Goal: Task Accomplishment & Management: Use online tool/utility

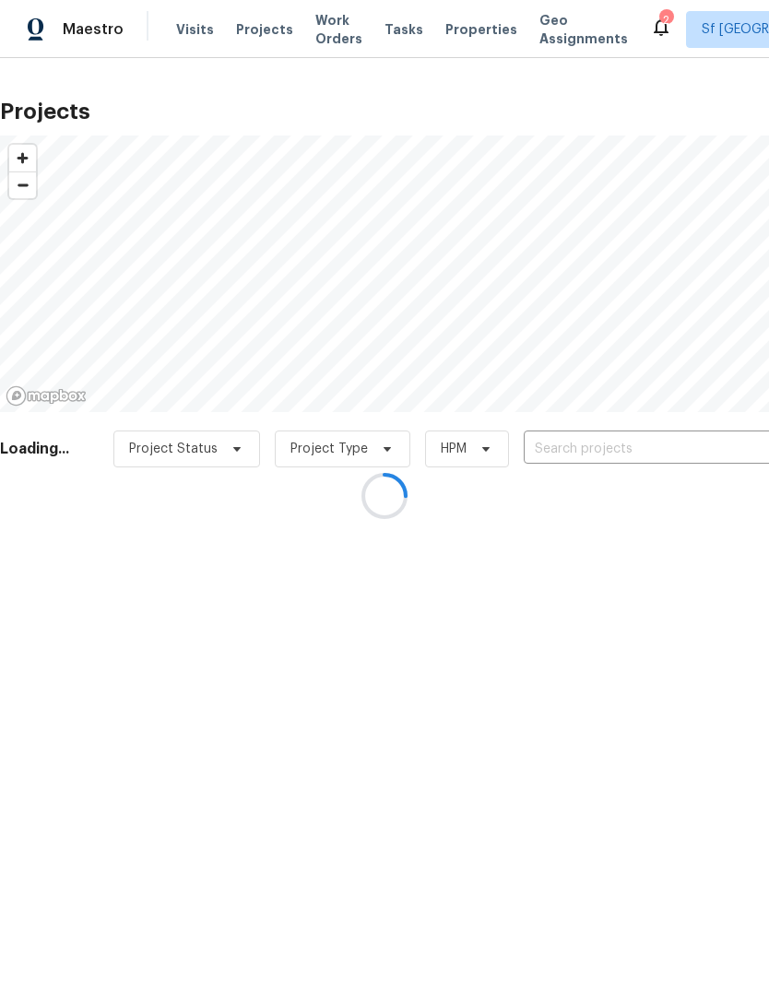
click at [616, 461] on div at bounding box center [384, 495] width 769 height 991
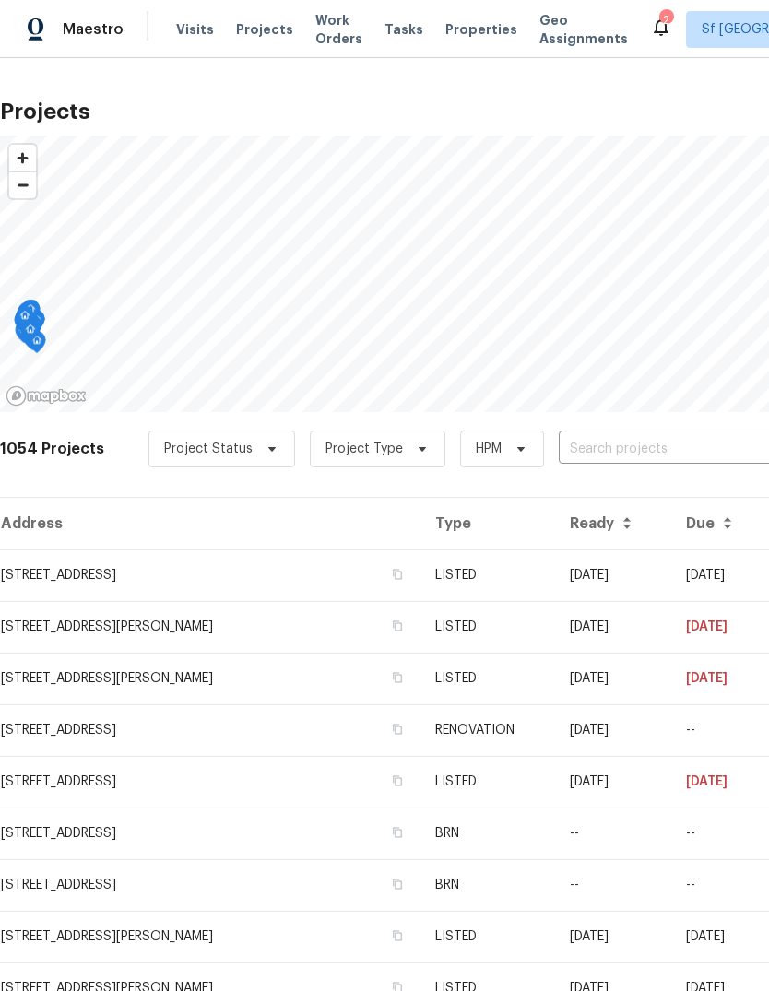
click at [580, 457] on input "text" at bounding box center [664, 449] width 211 height 29
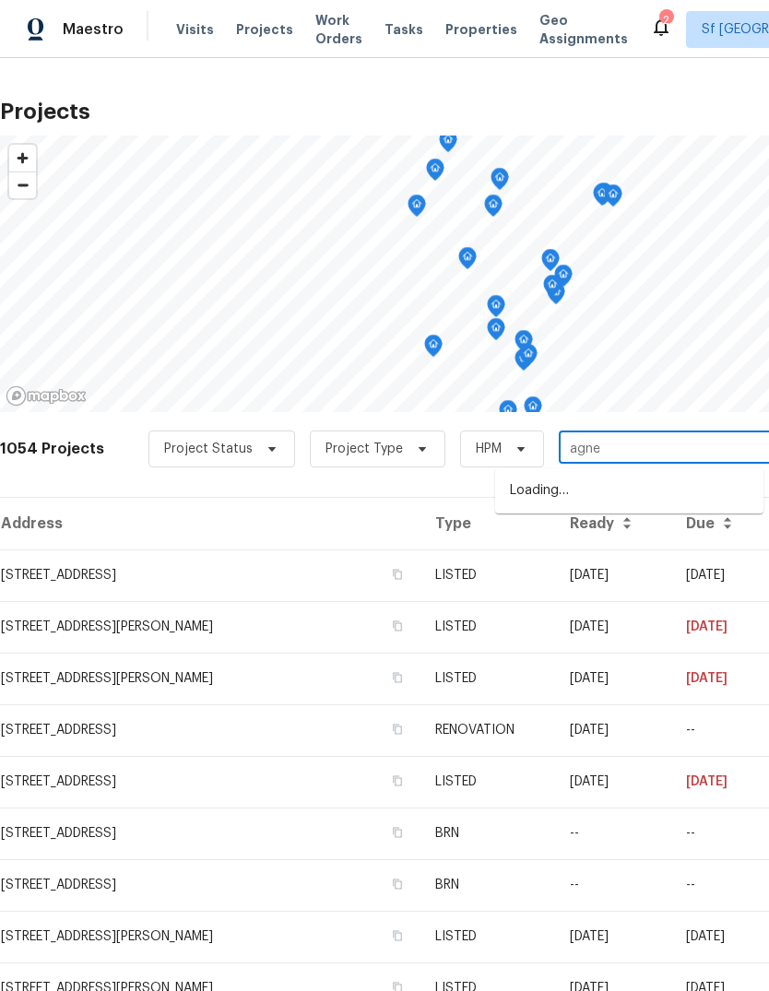
type input "[PERSON_NAME]"
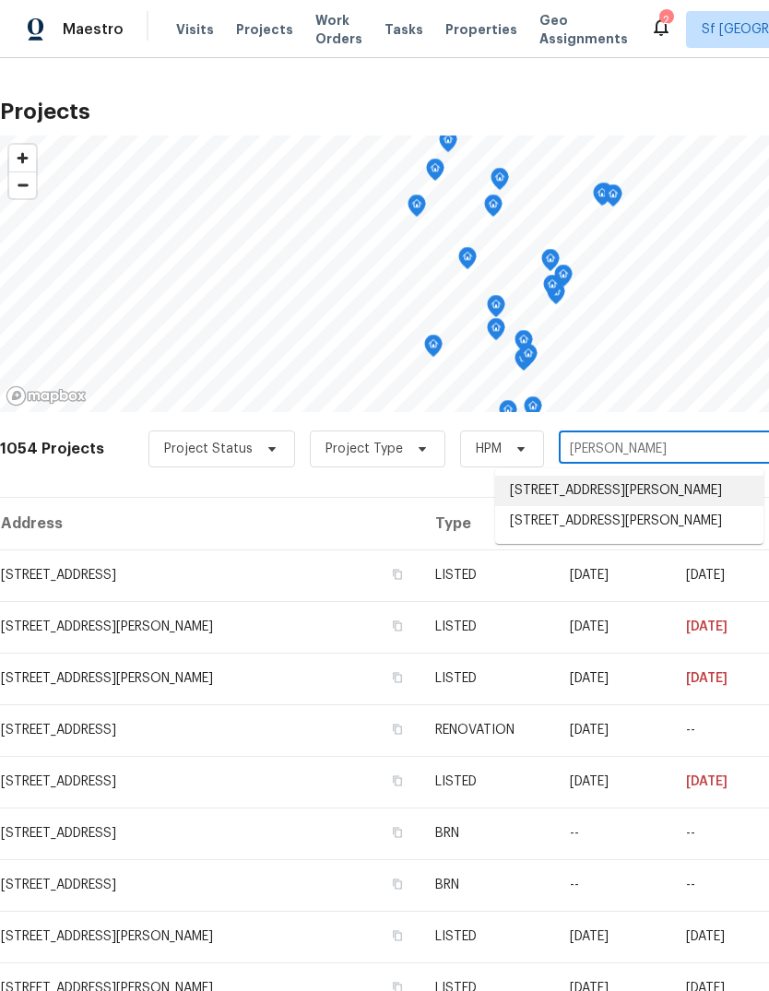
click at [668, 504] on li "[STREET_ADDRESS][PERSON_NAME]" at bounding box center [629, 491] width 268 height 30
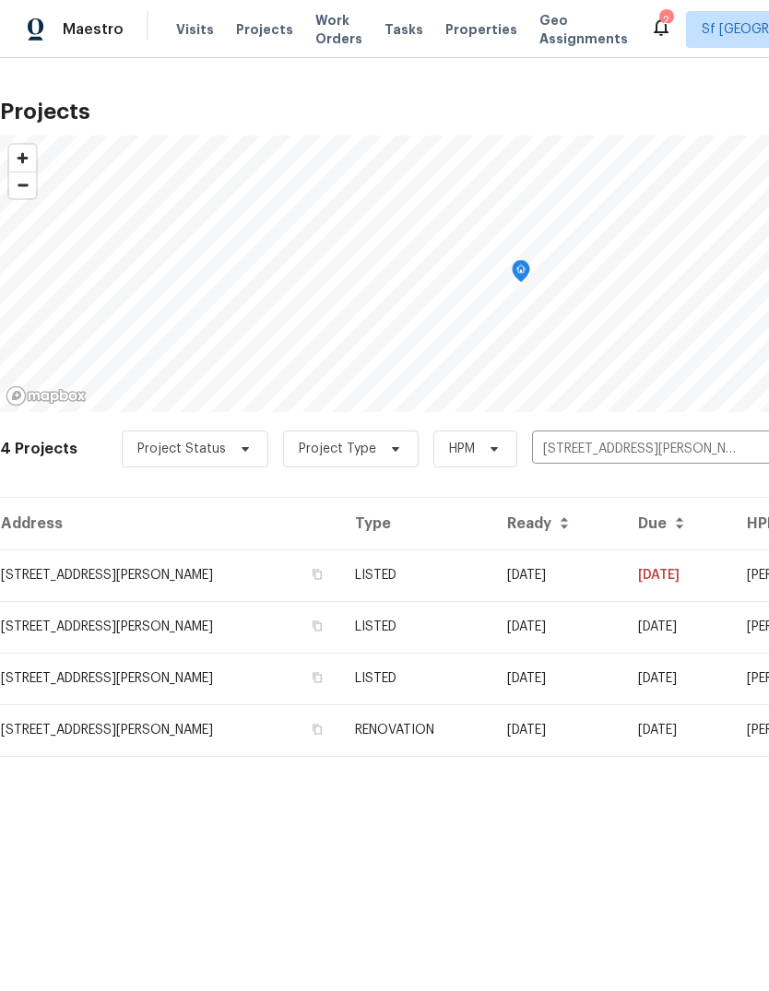
click at [76, 578] on td "[STREET_ADDRESS][PERSON_NAME]" at bounding box center [170, 576] width 340 height 52
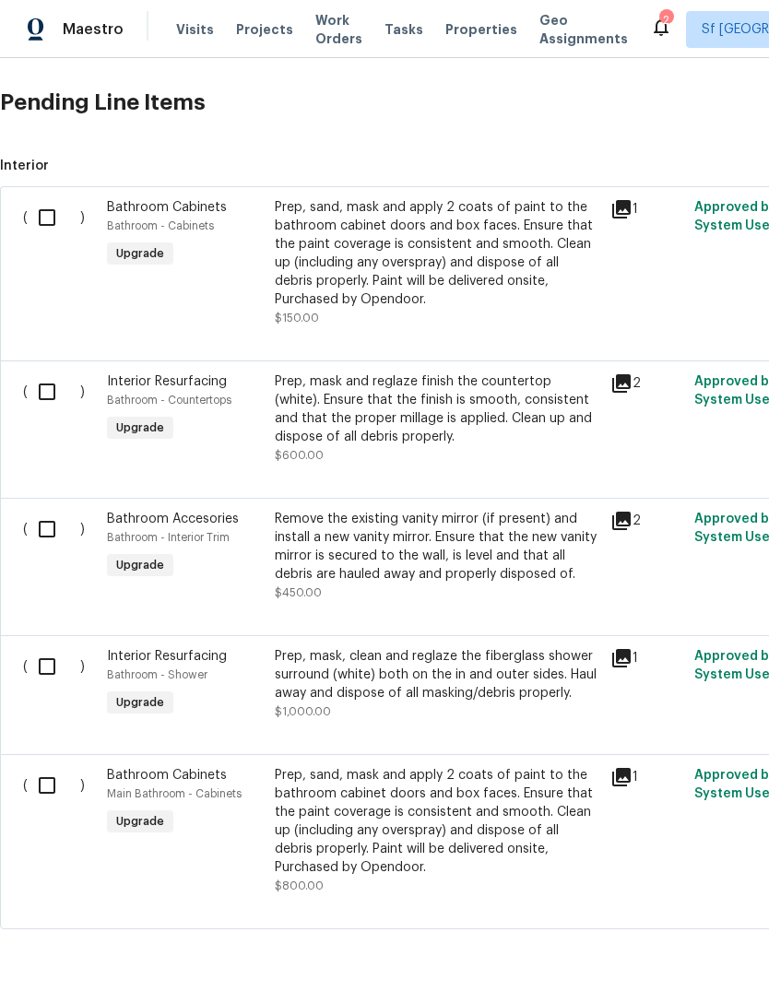
scroll to position [691, 0]
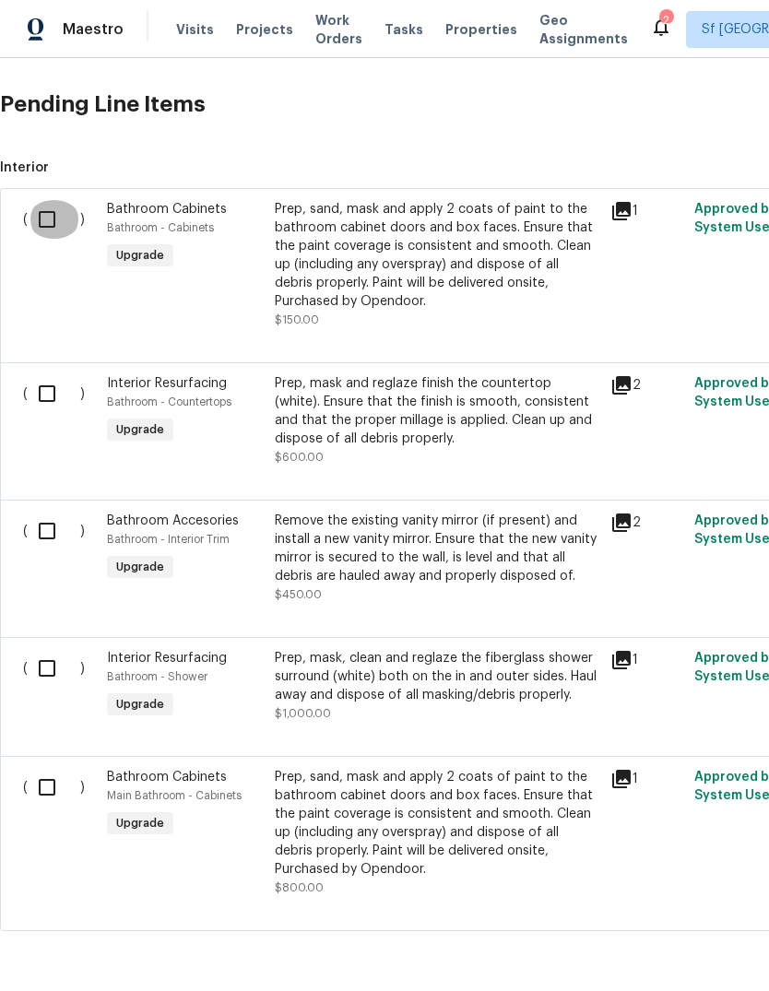
click at [47, 220] on input "checkbox" at bounding box center [54, 219] width 53 height 39
checkbox input "true"
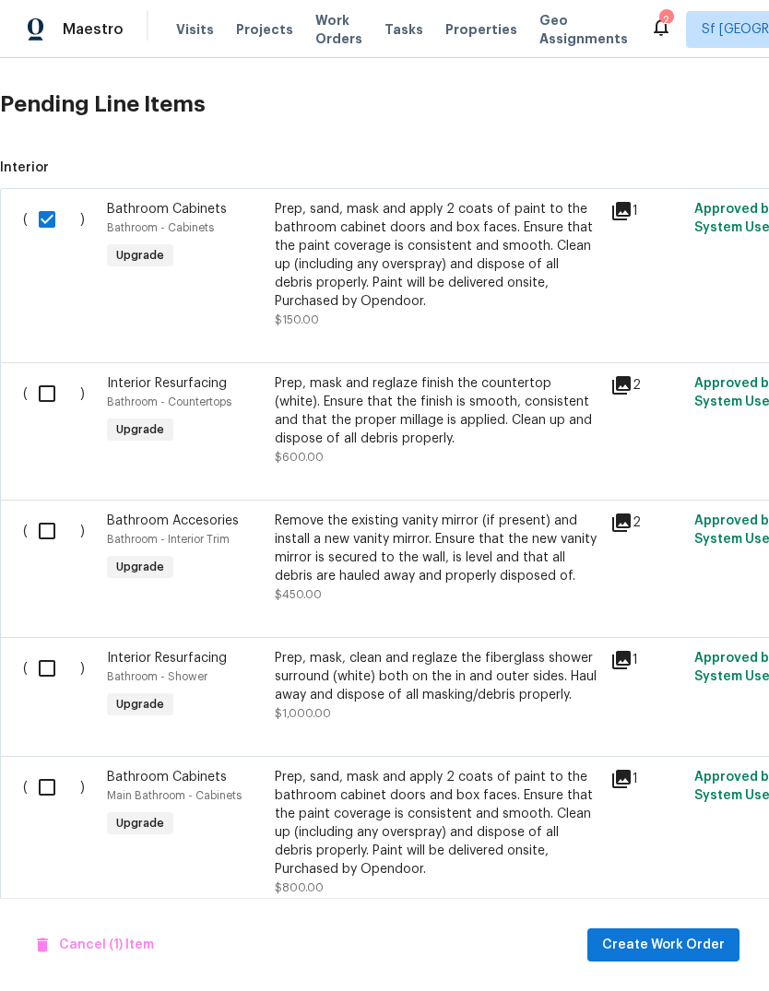
click at [47, 392] on input "checkbox" at bounding box center [54, 393] width 53 height 39
checkbox input "true"
click at [46, 535] on input "checkbox" at bounding box center [54, 531] width 53 height 39
checkbox input "true"
click at [45, 677] on input "checkbox" at bounding box center [54, 668] width 53 height 39
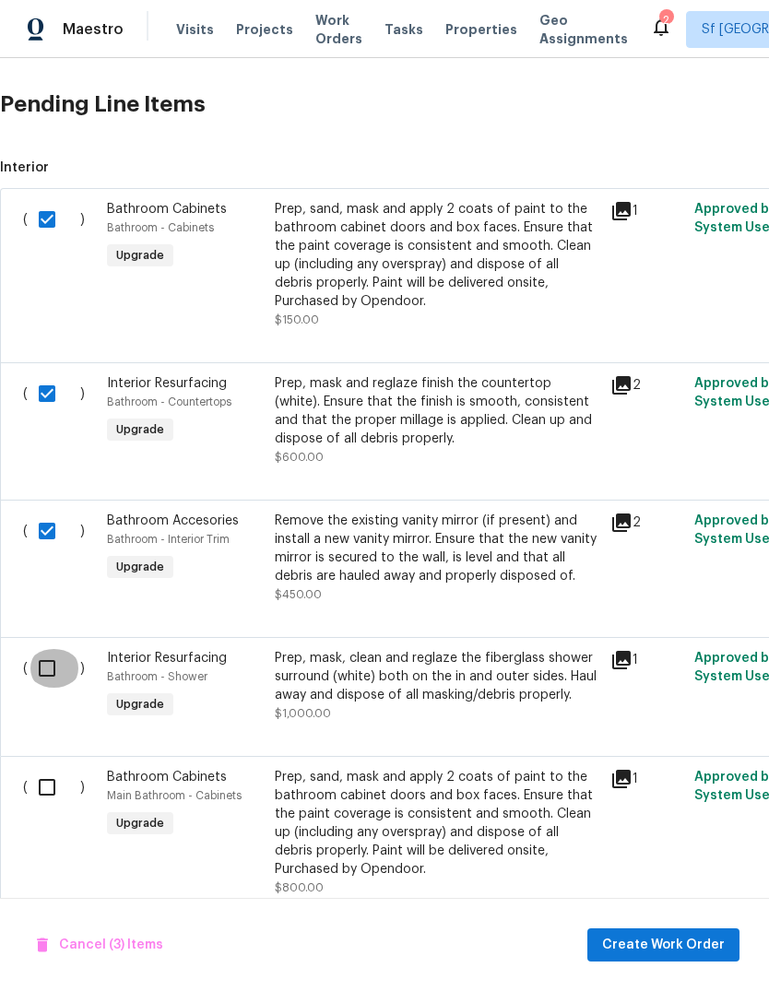
checkbox input "true"
click at [45, 803] on input "checkbox" at bounding box center [54, 787] width 53 height 39
checkbox input "true"
click at [668, 939] on span "Create Work Order" at bounding box center [663, 945] width 123 height 23
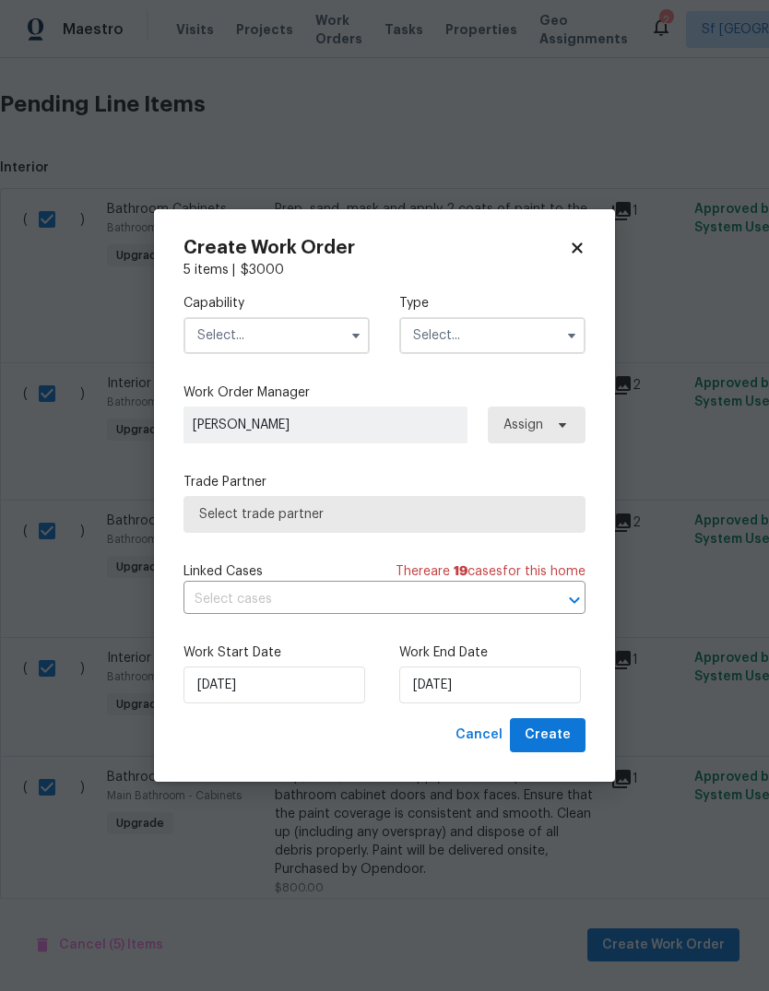
click at [207, 338] on input "text" at bounding box center [277, 335] width 186 height 37
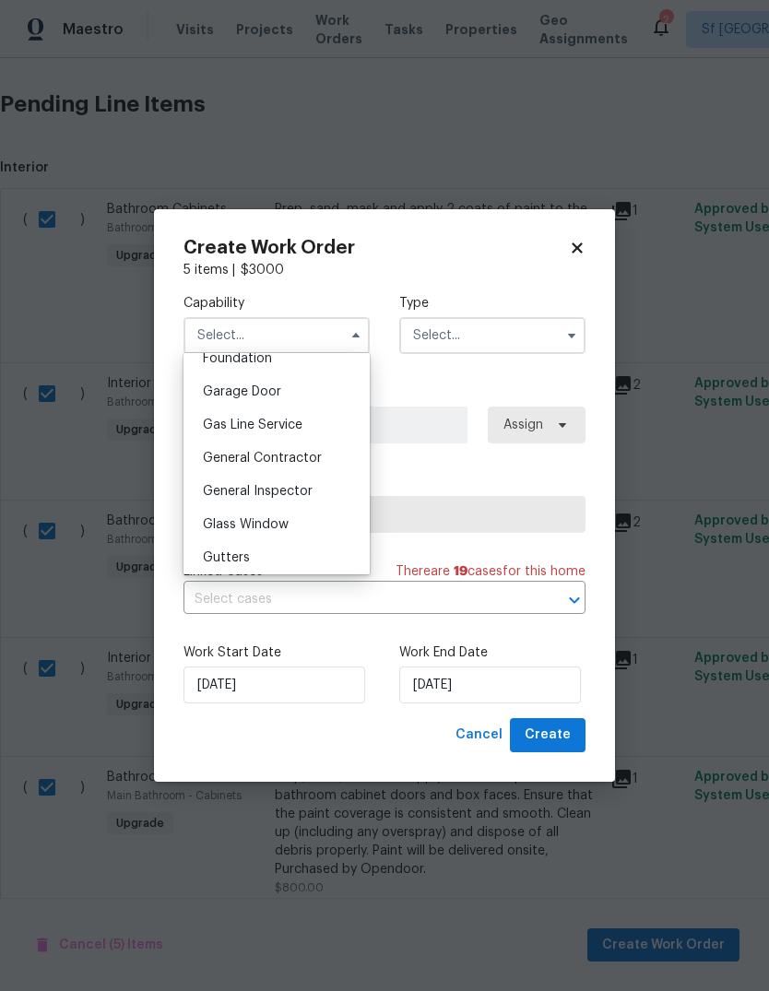
scroll to position [833, 0]
click at [219, 450] on span "General Inspector" at bounding box center [258, 456] width 110 height 13
type input "General Inspector"
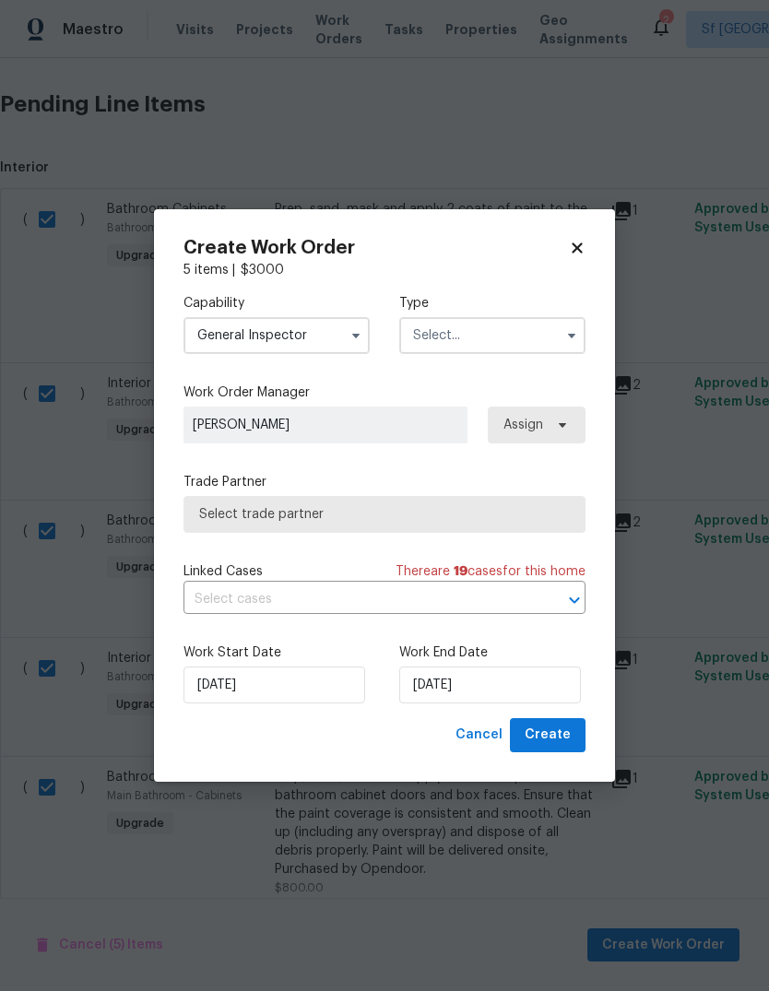
click at [503, 334] on input "text" at bounding box center [492, 335] width 186 height 37
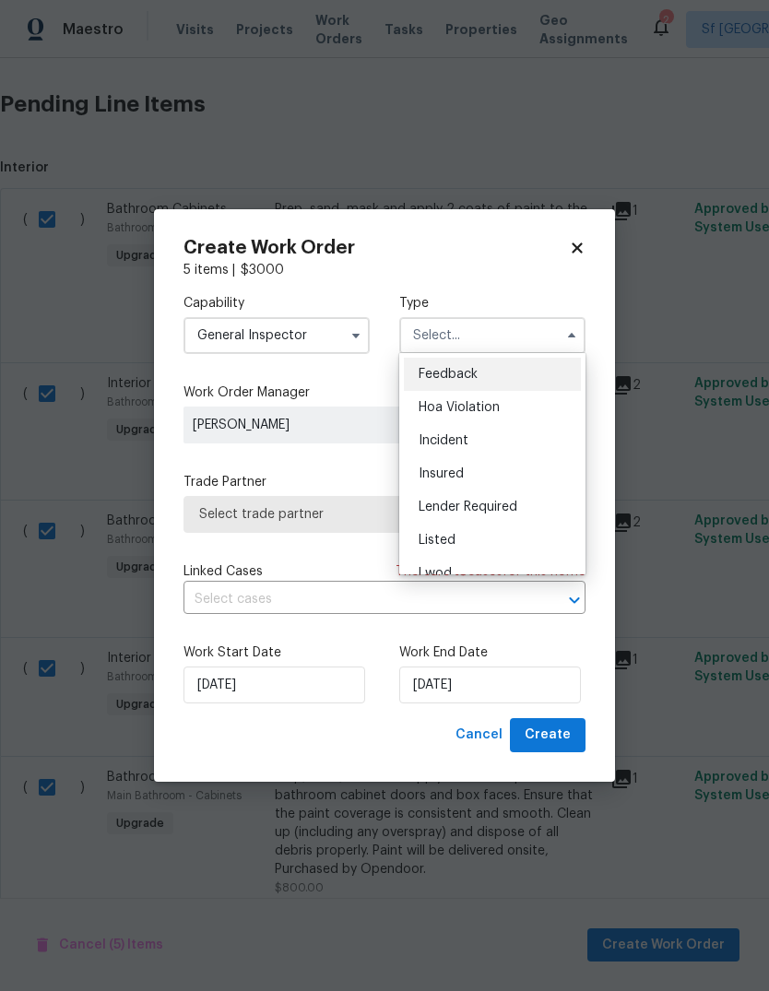
click at [455, 537] on span "Listed" at bounding box center [437, 540] width 37 height 13
type input "Listed"
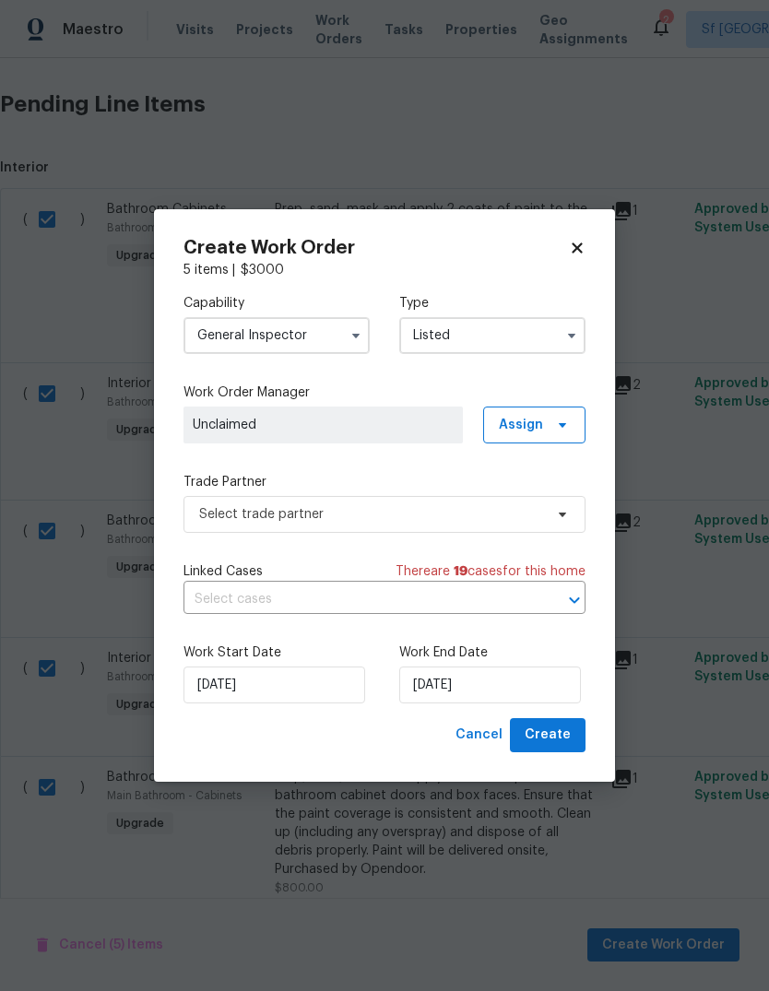
click at [201, 416] on span "Unclaimed" at bounding box center [323, 425] width 261 height 18
click at [555, 426] on icon at bounding box center [562, 425] width 15 height 15
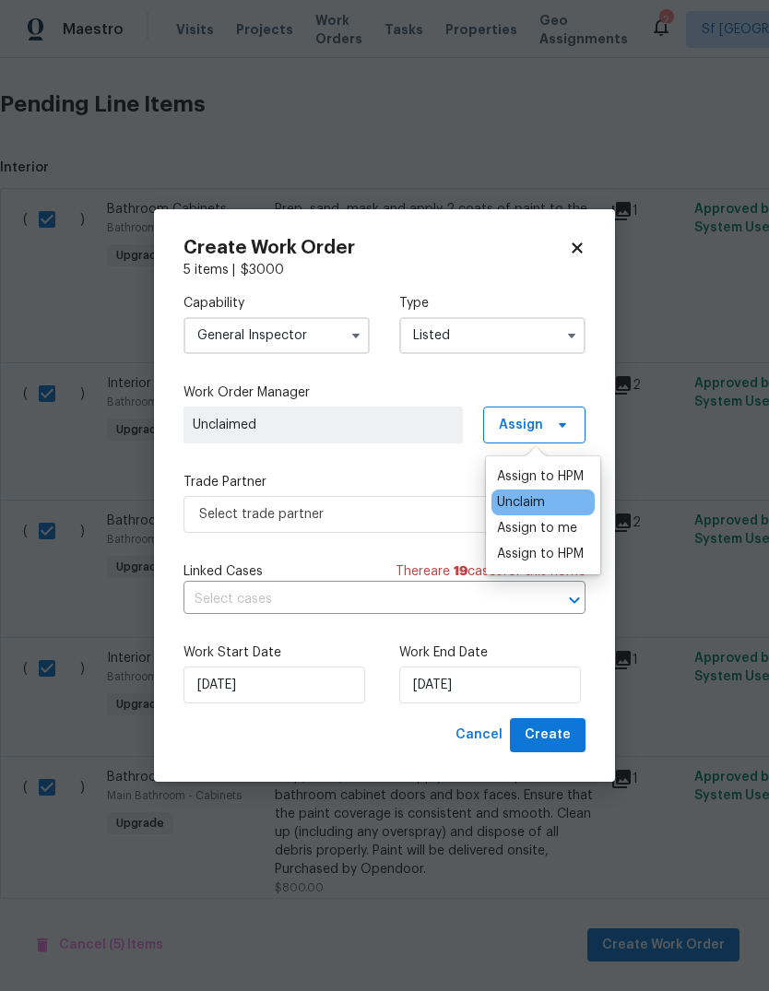
click at [541, 468] on div "Assign to HPM" at bounding box center [540, 477] width 87 height 18
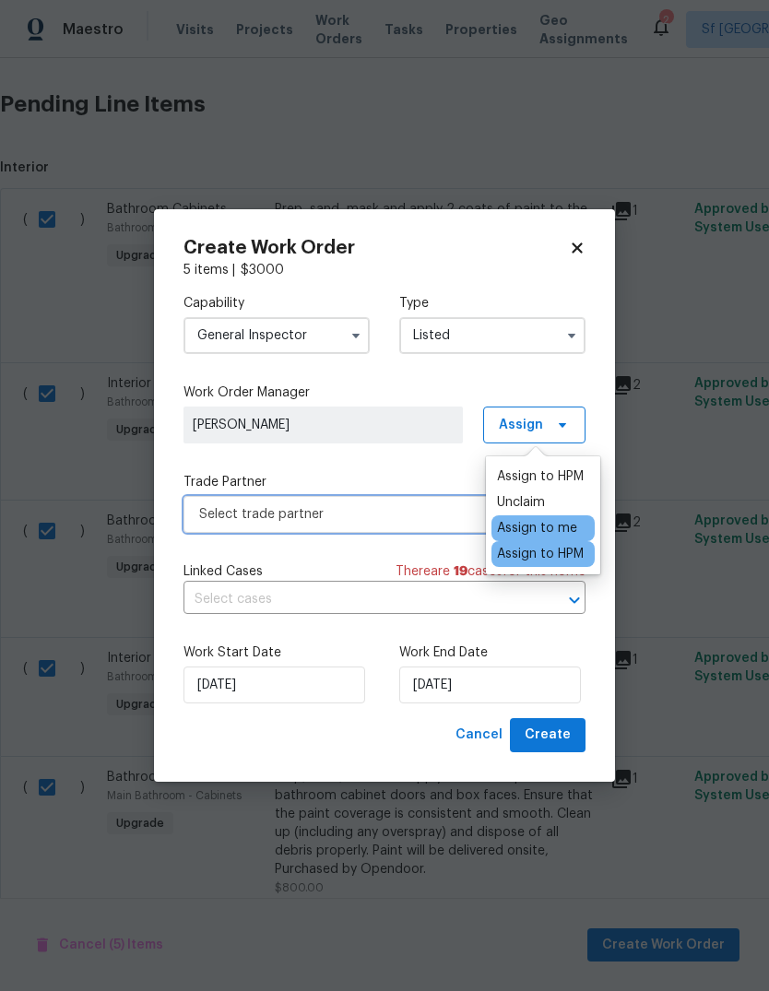
click at [201, 513] on span "Select trade partner" at bounding box center [371, 514] width 344 height 18
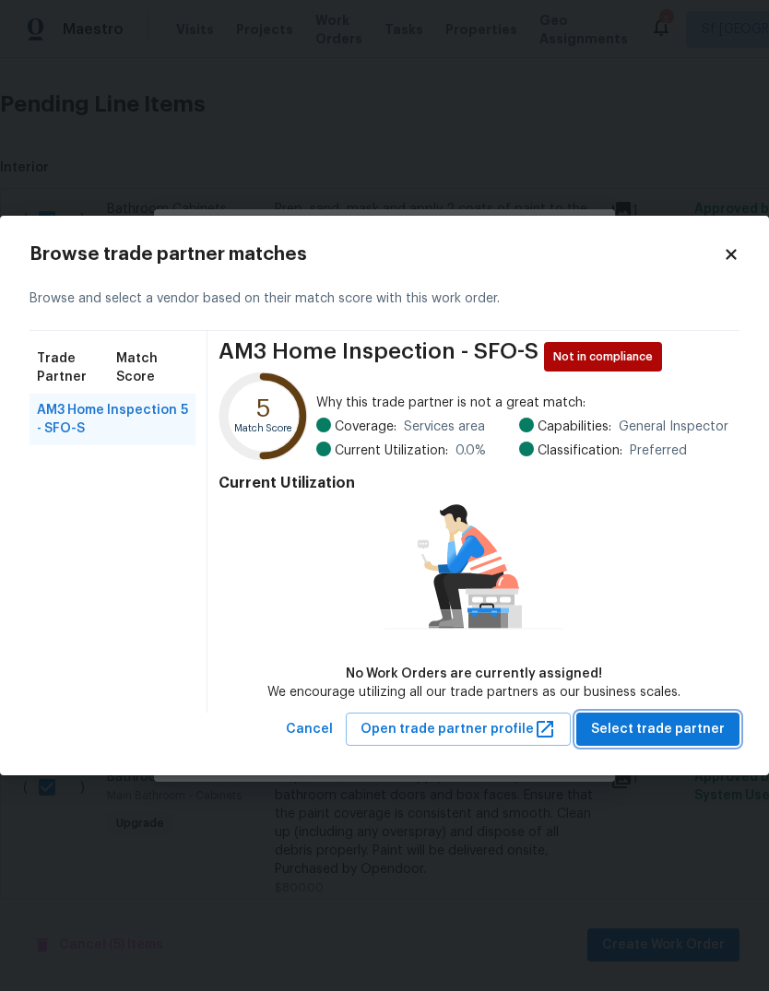
click at [658, 721] on span "Select trade partner" at bounding box center [658, 729] width 134 height 23
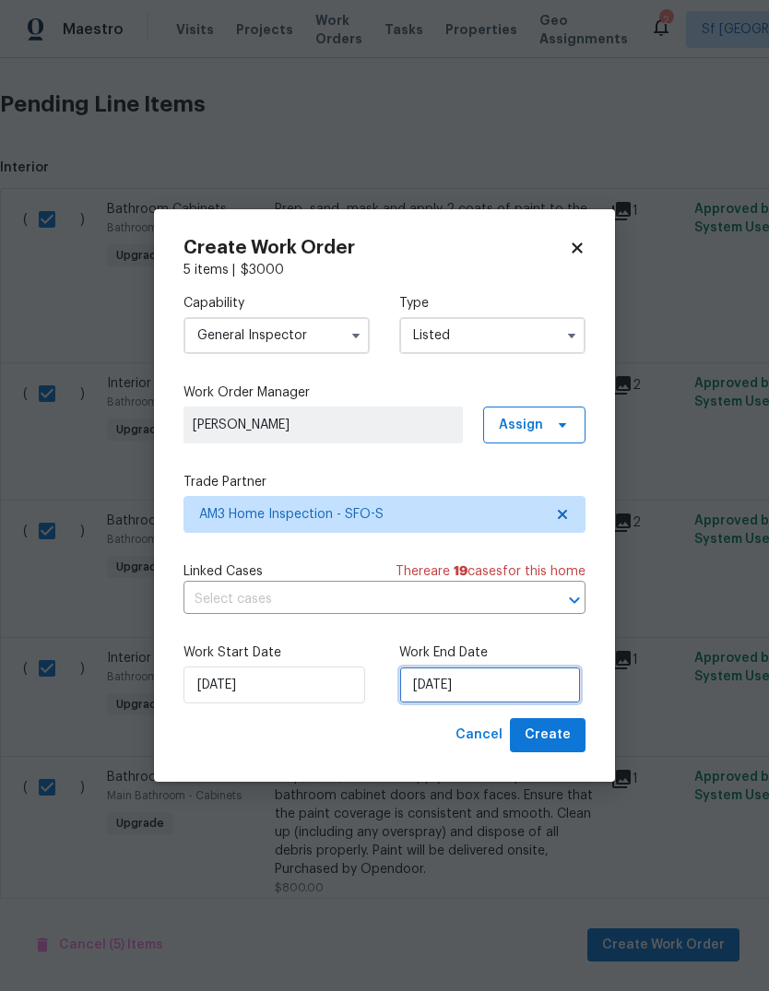
click at [512, 683] on input "[DATE]" at bounding box center [490, 685] width 182 height 37
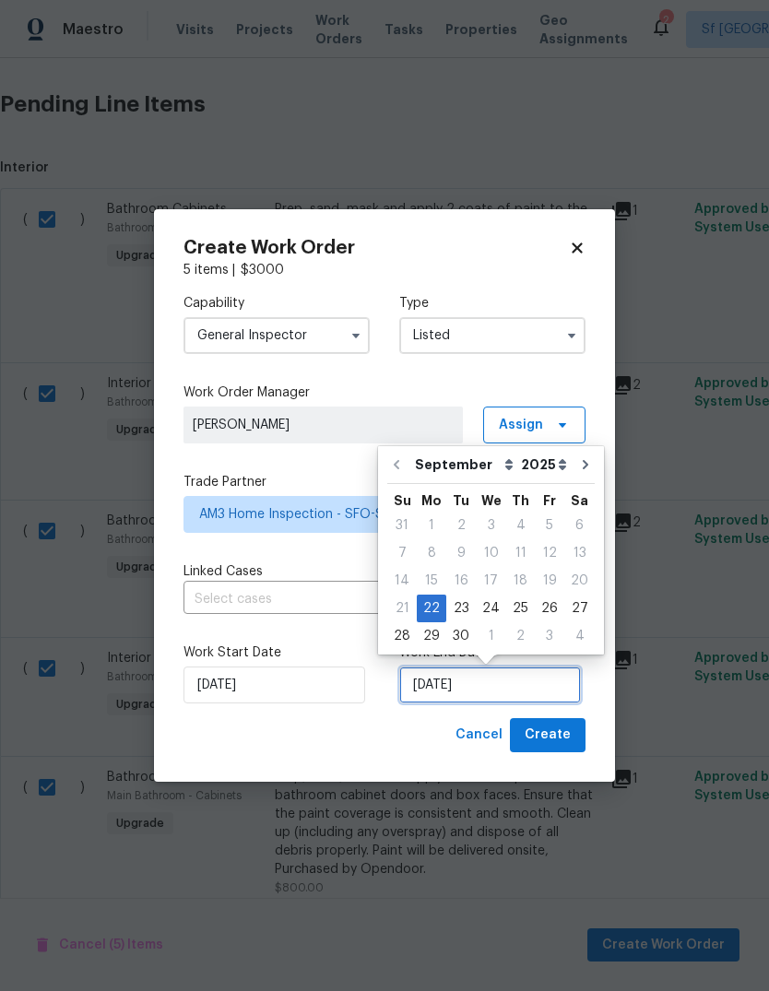
scroll to position [14, 0]
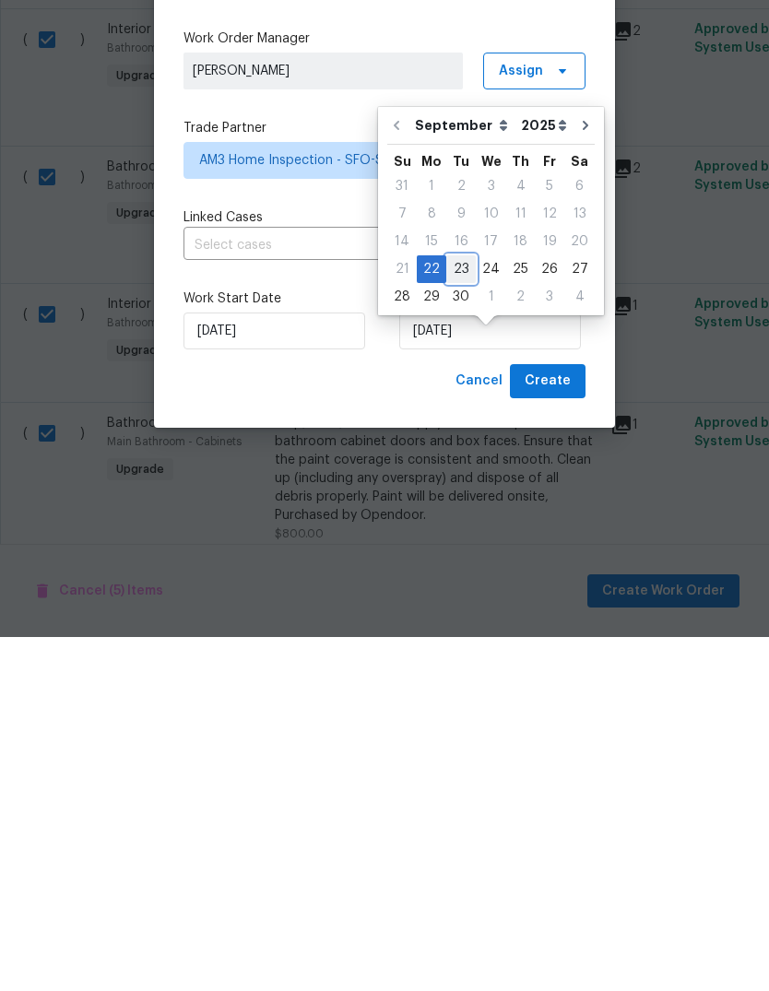
click at [457, 610] on div "23" at bounding box center [461, 623] width 30 height 26
type input "[DATE]"
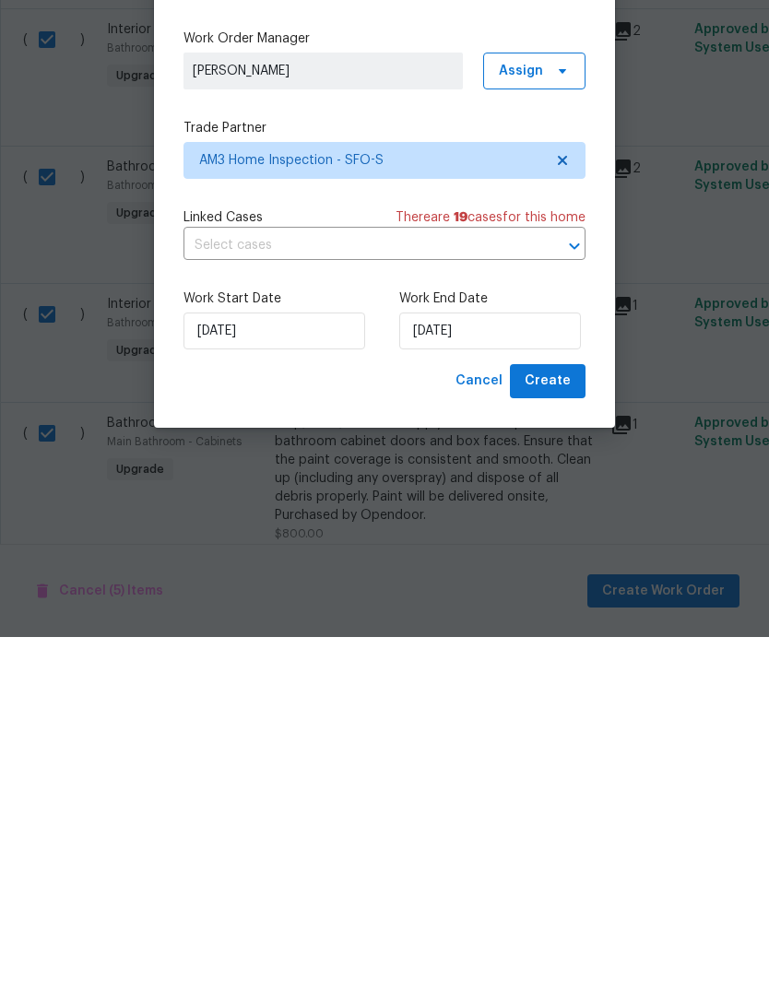
scroll to position [69, 0]
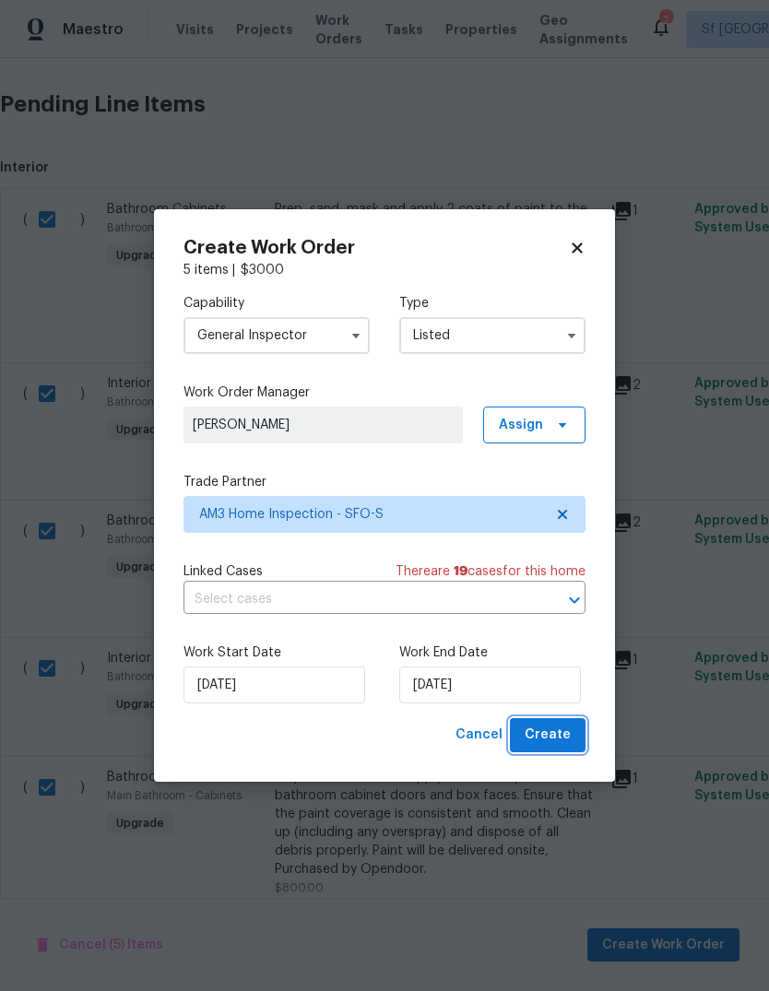
click at [556, 741] on span "Create" at bounding box center [548, 735] width 46 height 23
checkbox input "false"
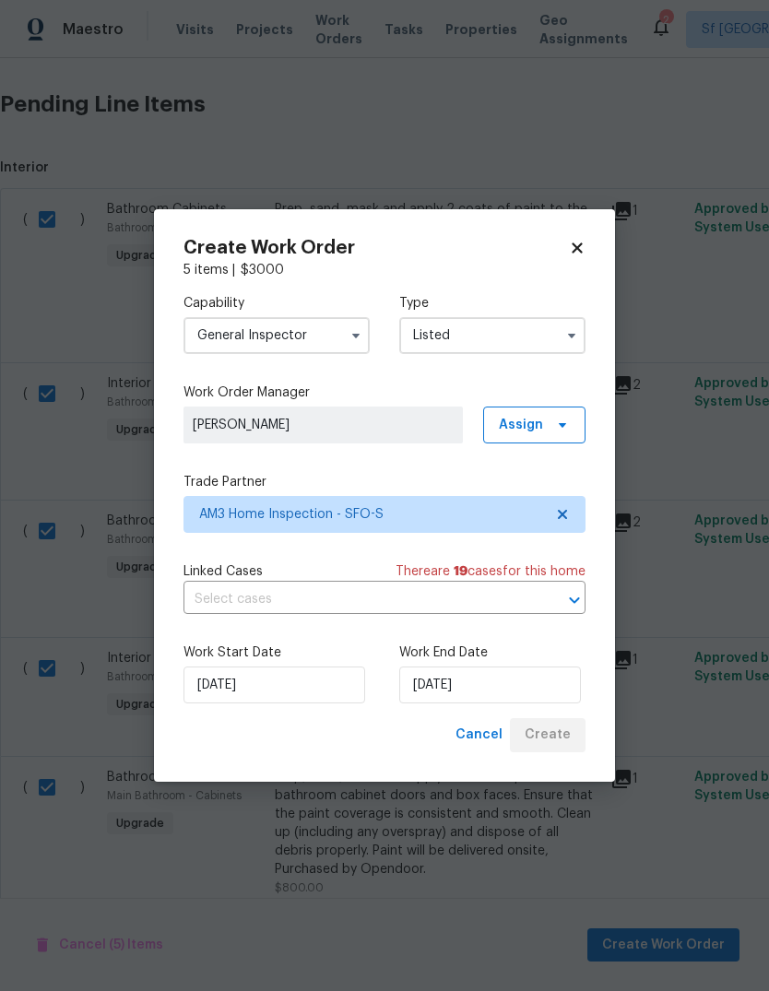
checkbox input "false"
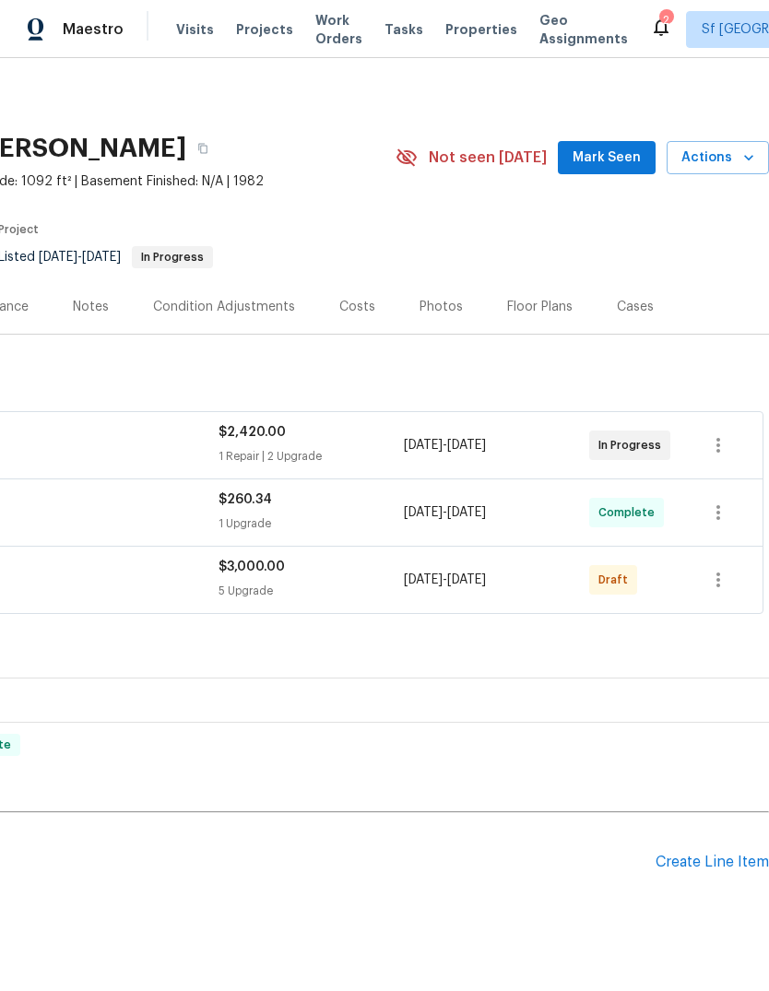
scroll to position [0, 273]
click at [718, 573] on icon "button" at bounding box center [719, 580] width 4 height 15
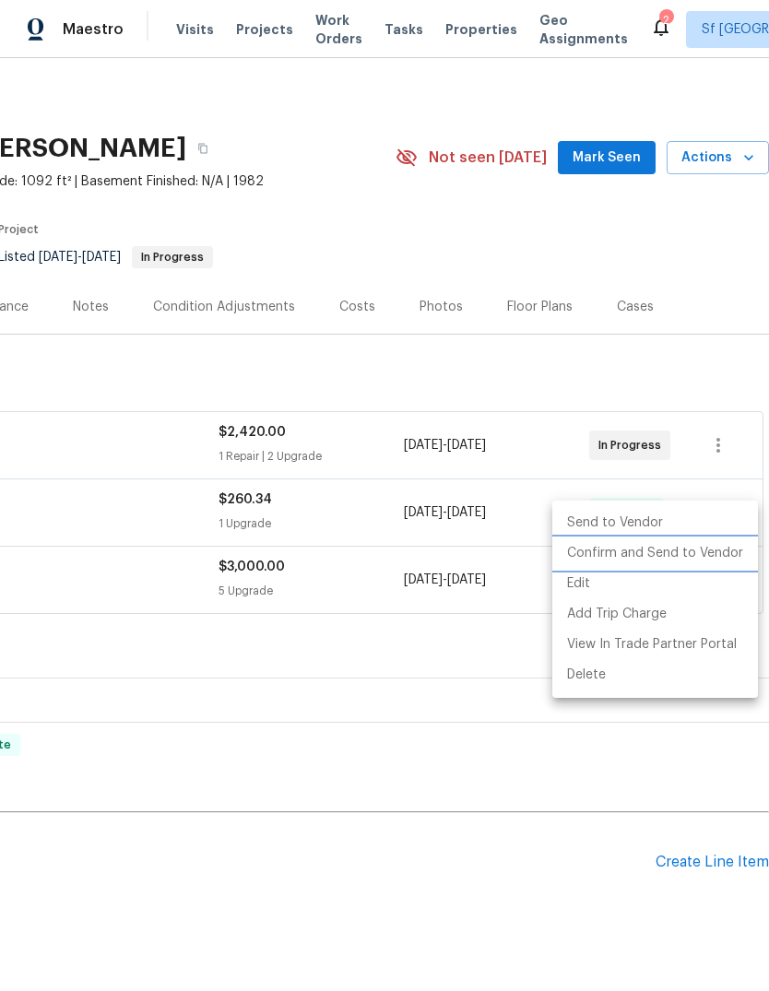
click at [681, 554] on li "Confirm and Send to Vendor" at bounding box center [655, 554] width 206 height 30
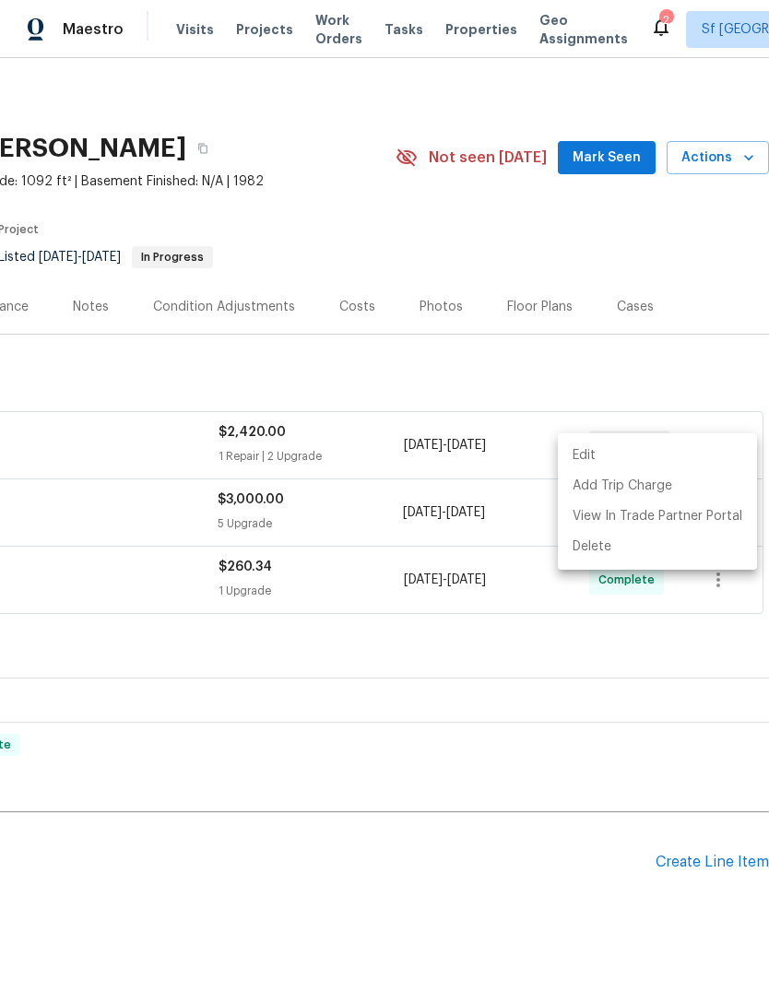
click at [613, 96] on div at bounding box center [384, 495] width 769 height 991
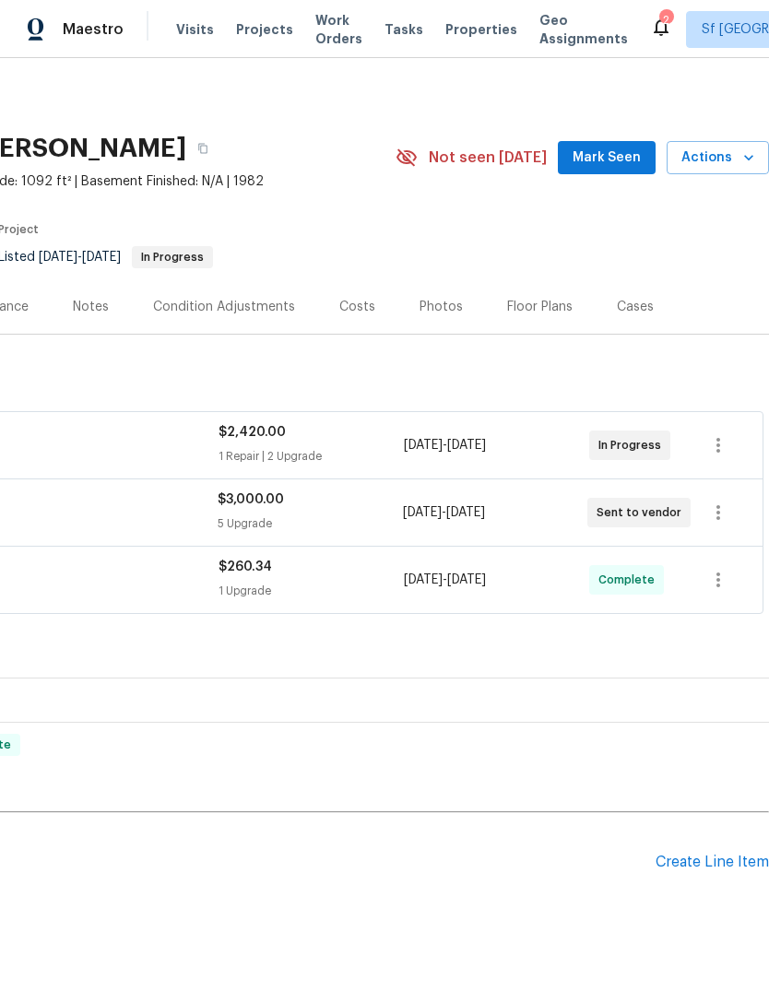
click at [602, 147] on span "Mark Seen" at bounding box center [607, 158] width 68 height 23
click at [610, 147] on span "Mark Seen" at bounding box center [607, 158] width 68 height 23
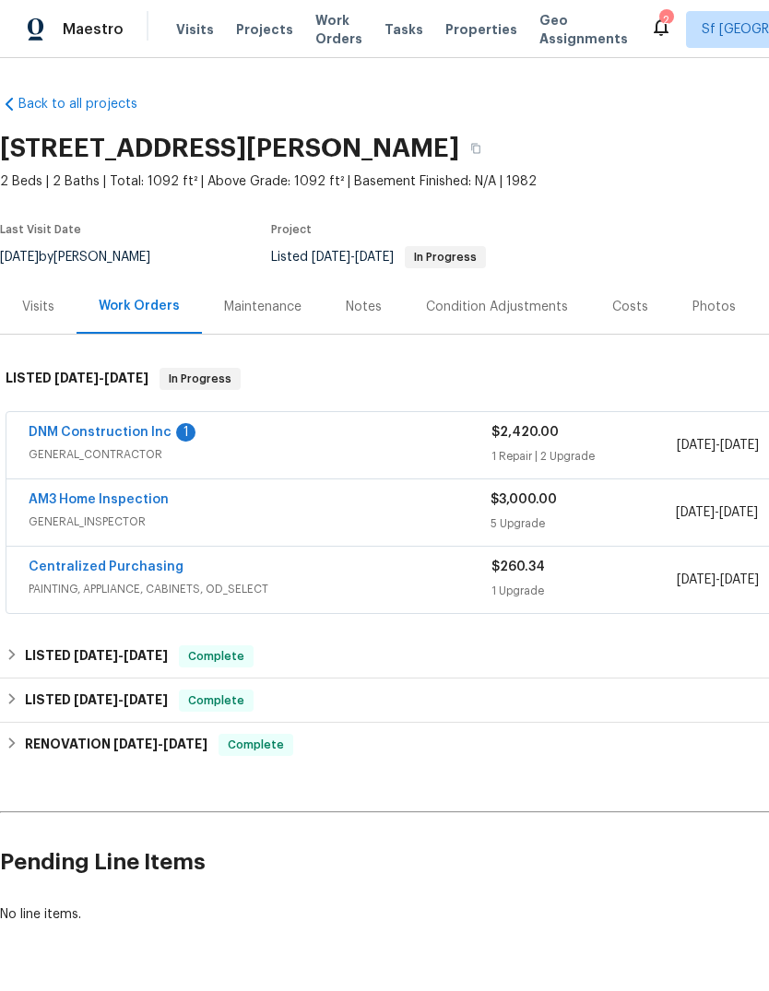
scroll to position [0, 0]
click at [184, 30] on span "Visits" at bounding box center [195, 29] width 38 height 18
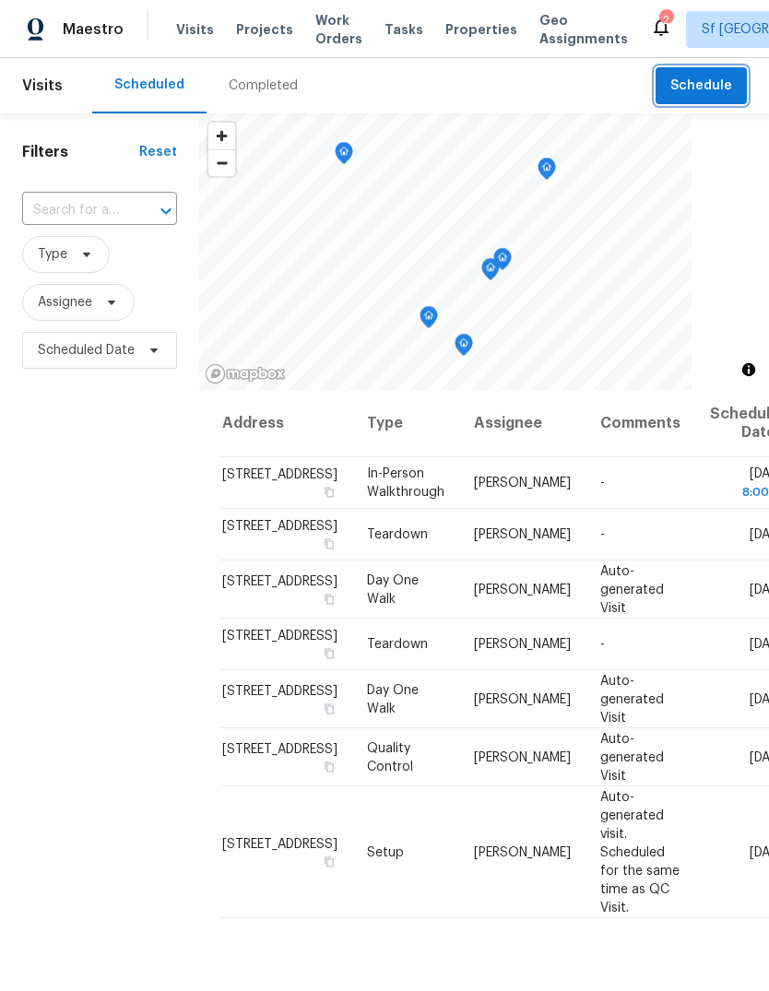
click at [699, 89] on span "Schedule" at bounding box center [701, 86] width 62 height 23
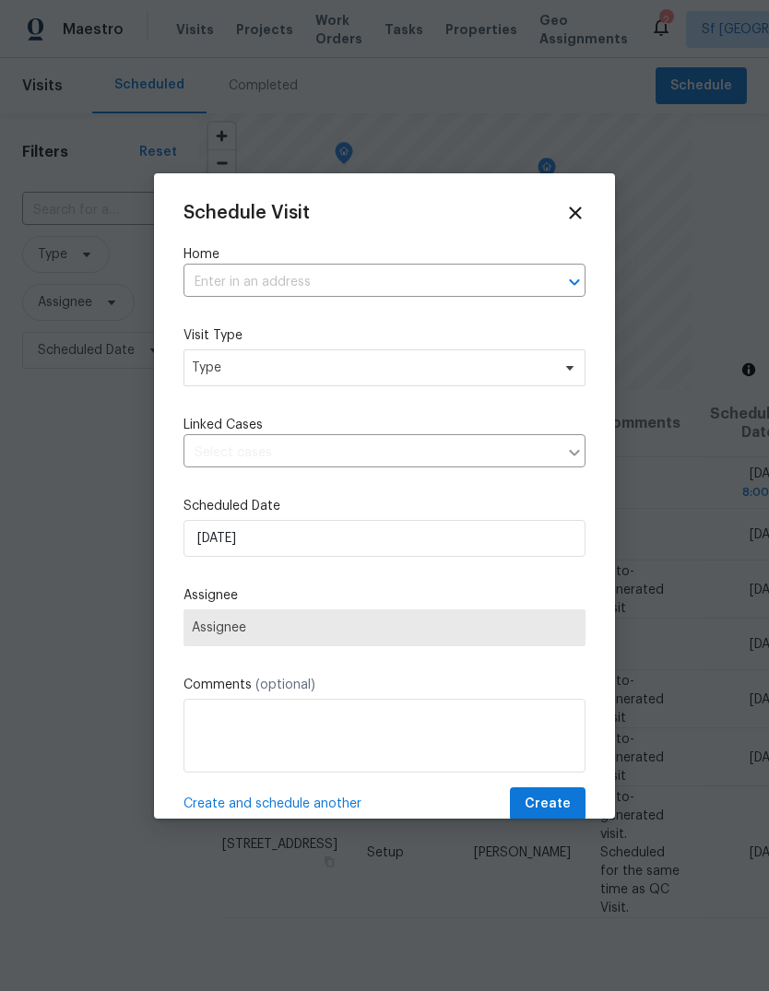
click at [333, 280] on input "text" at bounding box center [359, 282] width 350 height 29
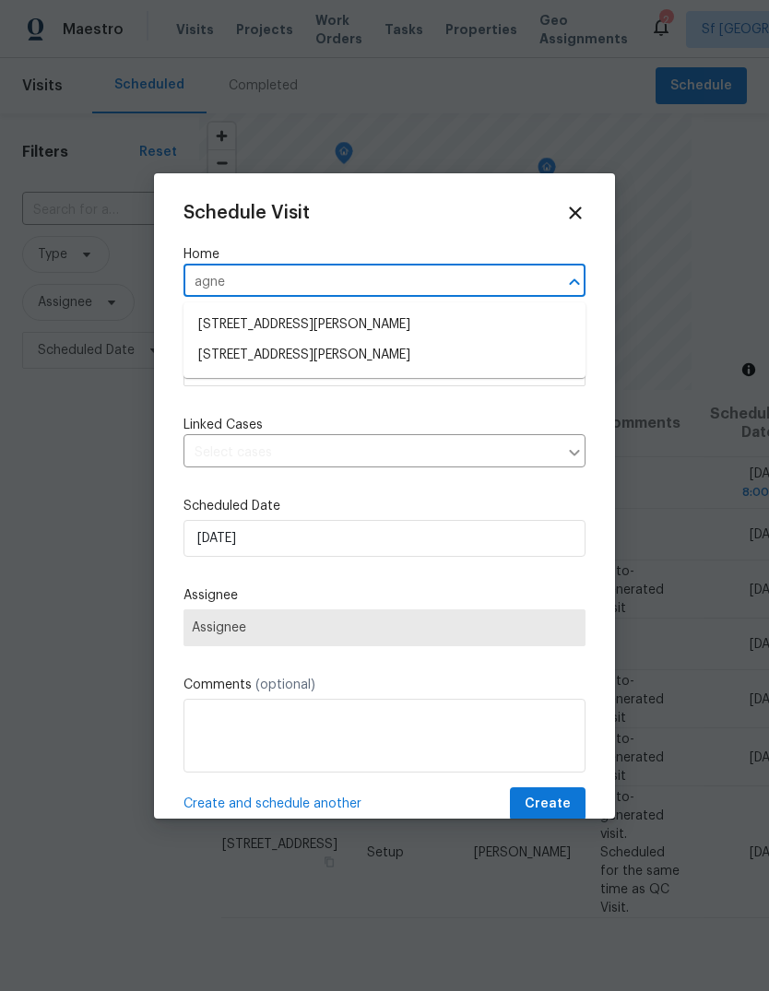
type input "[PERSON_NAME]"
click at [403, 327] on li "[STREET_ADDRESS][PERSON_NAME]" at bounding box center [385, 325] width 402 height 30
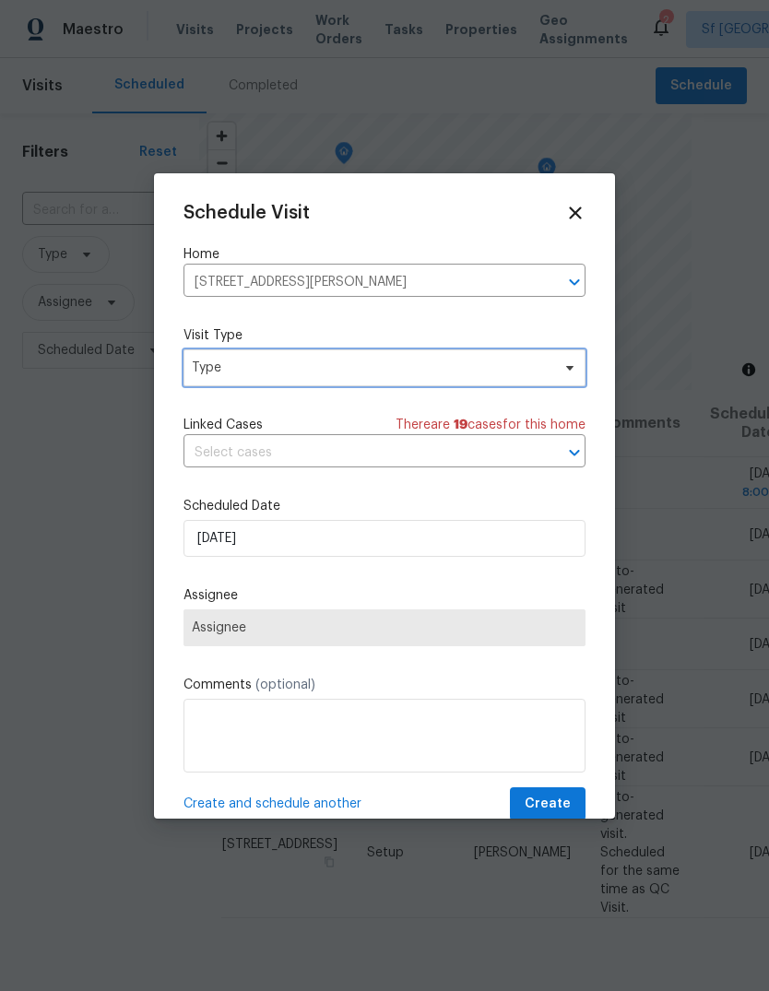
click at [572, 366] on icon at bounding box center [570, 368] width 15 height 15
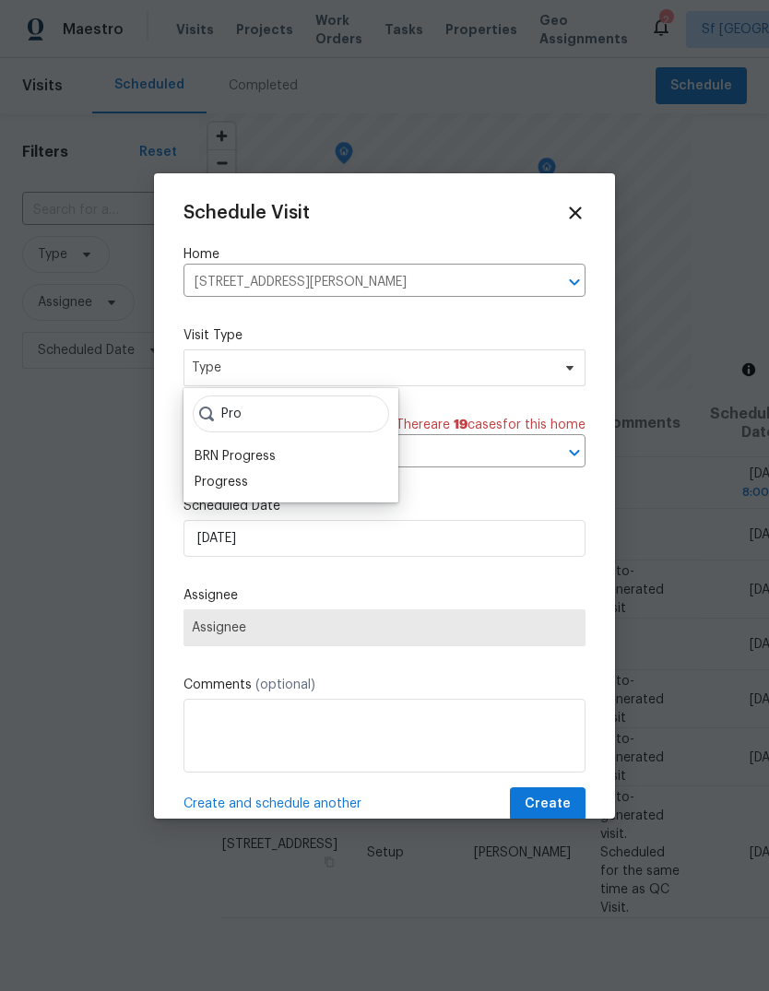
type input "Pro"
click at [206, 474] on div "Progress" at bounding box center [221, 482] width 53 height 18
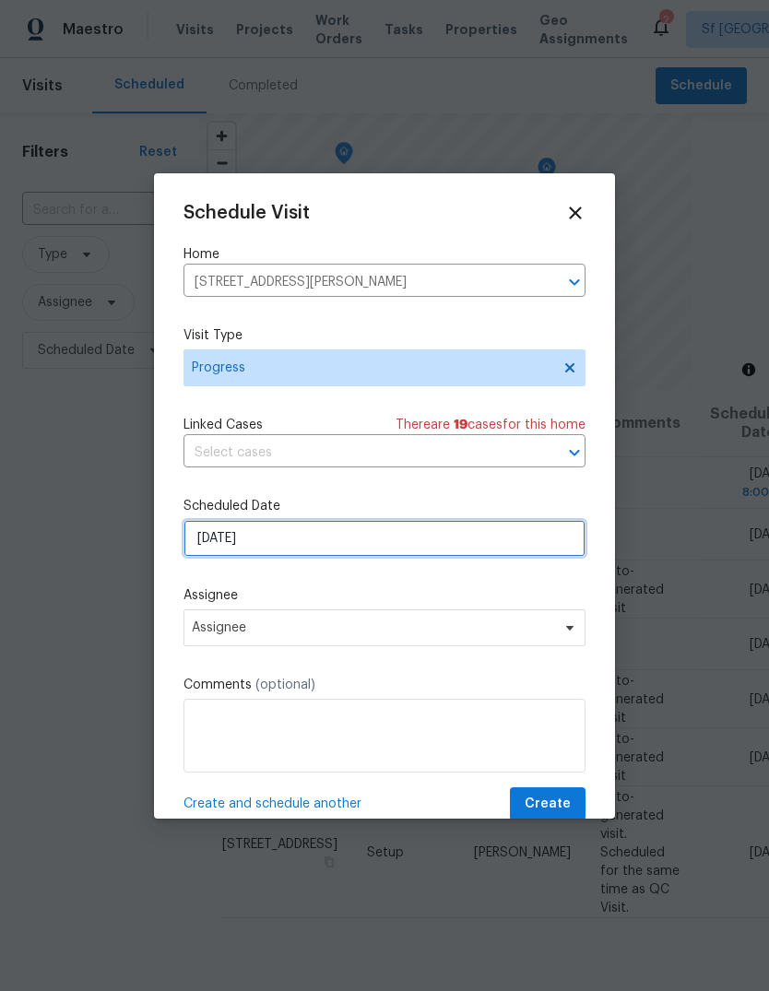
click at [201, 532] on input "[DATE]" at bounding box center [385, 538] width 402 height 37
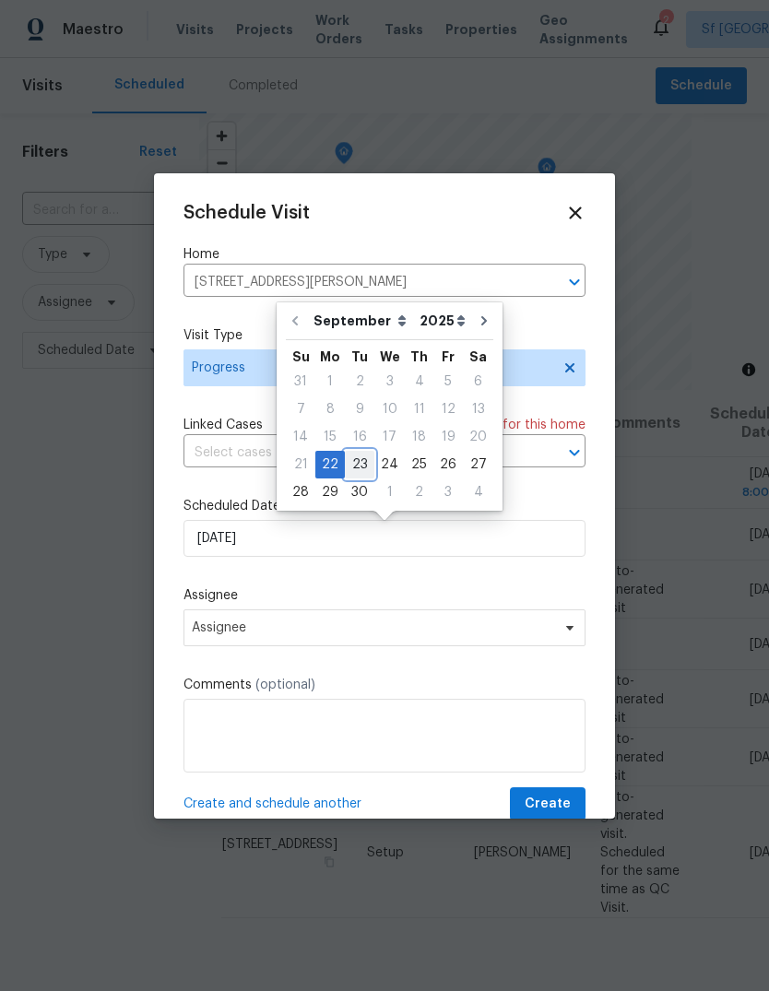
click at [360, 464] on div "23" at bounding box center [360, 465] width 30 height 26
type input "[DATE]"
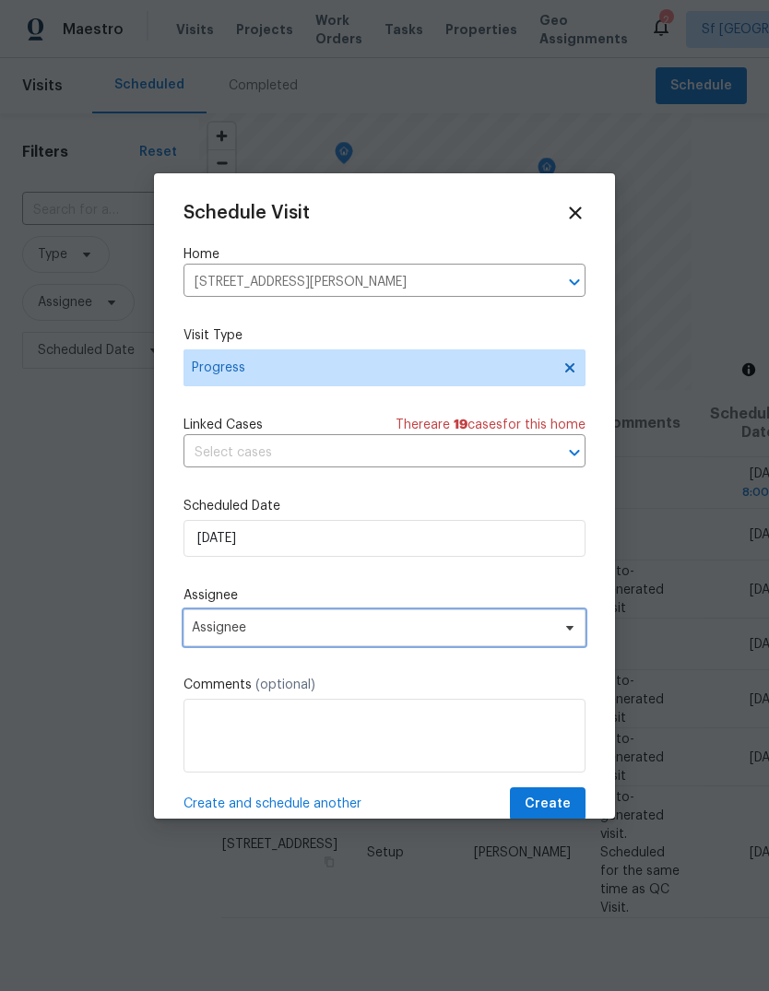
click at [205, 622] on span "Assignee" at bounding box center [385, 628] width 402 height 37
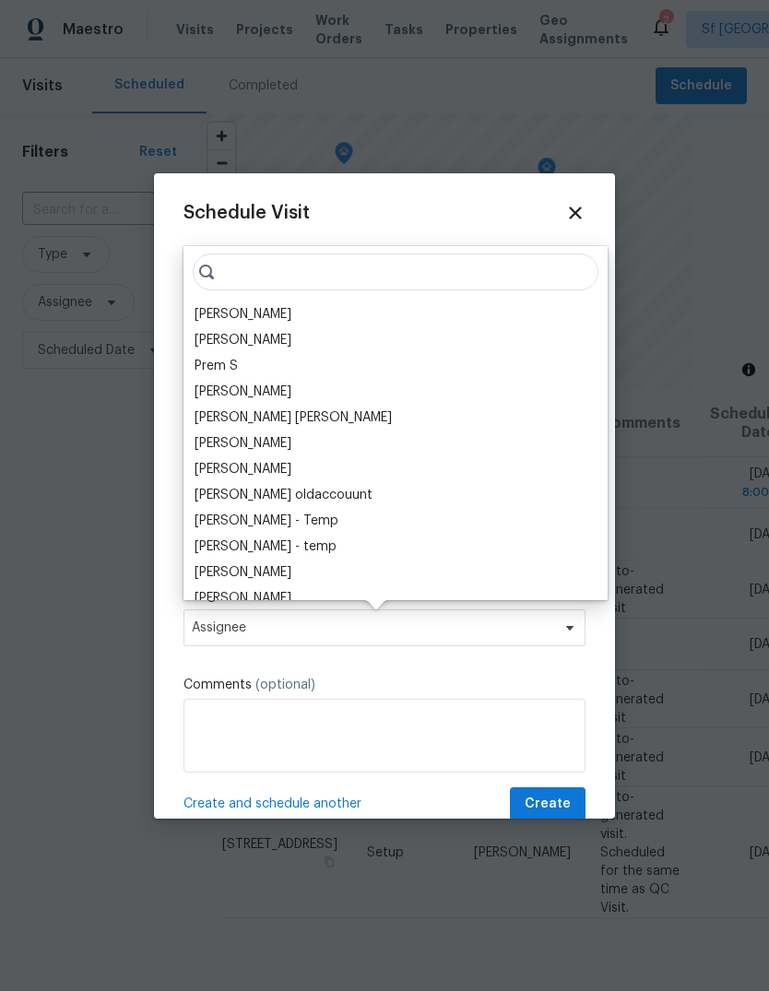
click at [203, 312] on div "[PERSON_NAME]" at bounding box center [243, 314] width 97 height 18
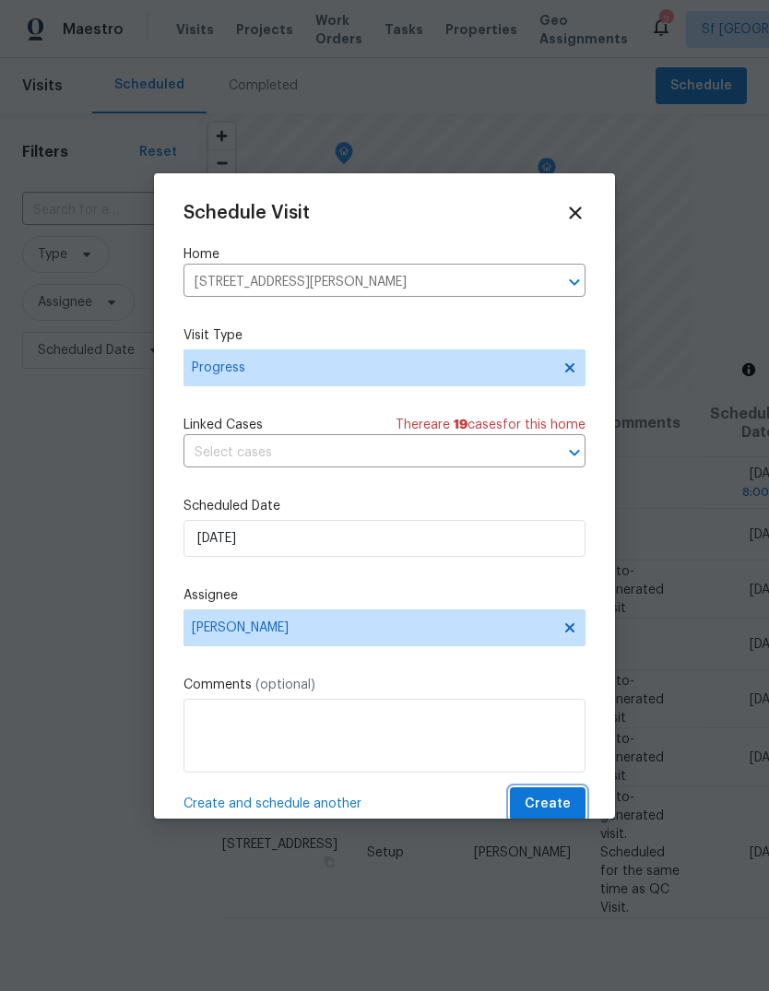
click at [553, 802] on span "Create" at bounding box center [548, 804] width 46 height 23
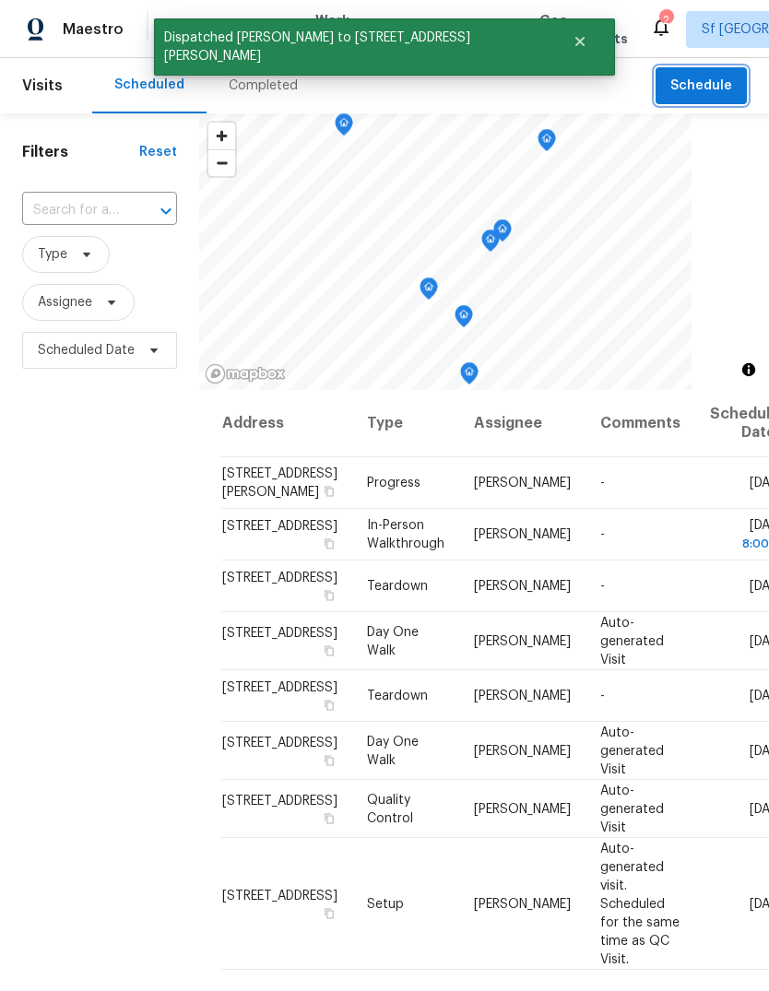
click at [676, 87] on span "Schedule" at bounding box center [701, 86] width 62 height 23
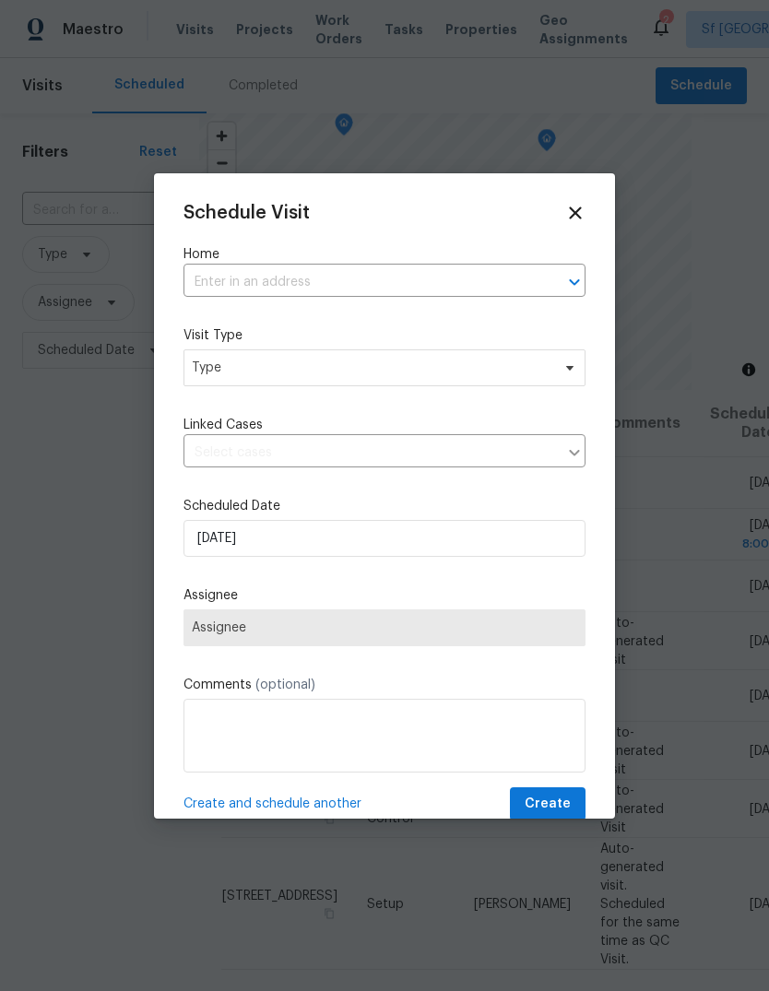
click at [375, 255] on label "Home" at bounding box center [385, 254] width 402 height 18
click at [374, 255] on label "Home" at bounding box center [385, 254] width 402 height 18
click at [408, 296] on input "text" at bounding box center [359, 282] width 350 height 29
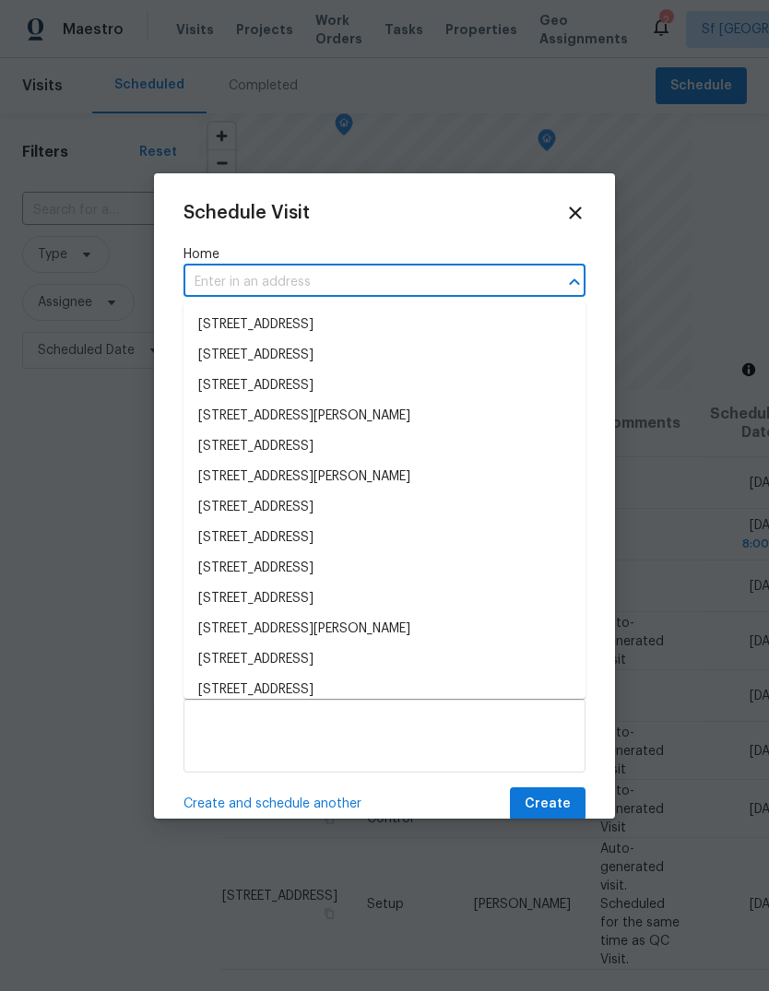
click at [408, 296] on input "text" at bounding box center [359, 282] width 350 height 29
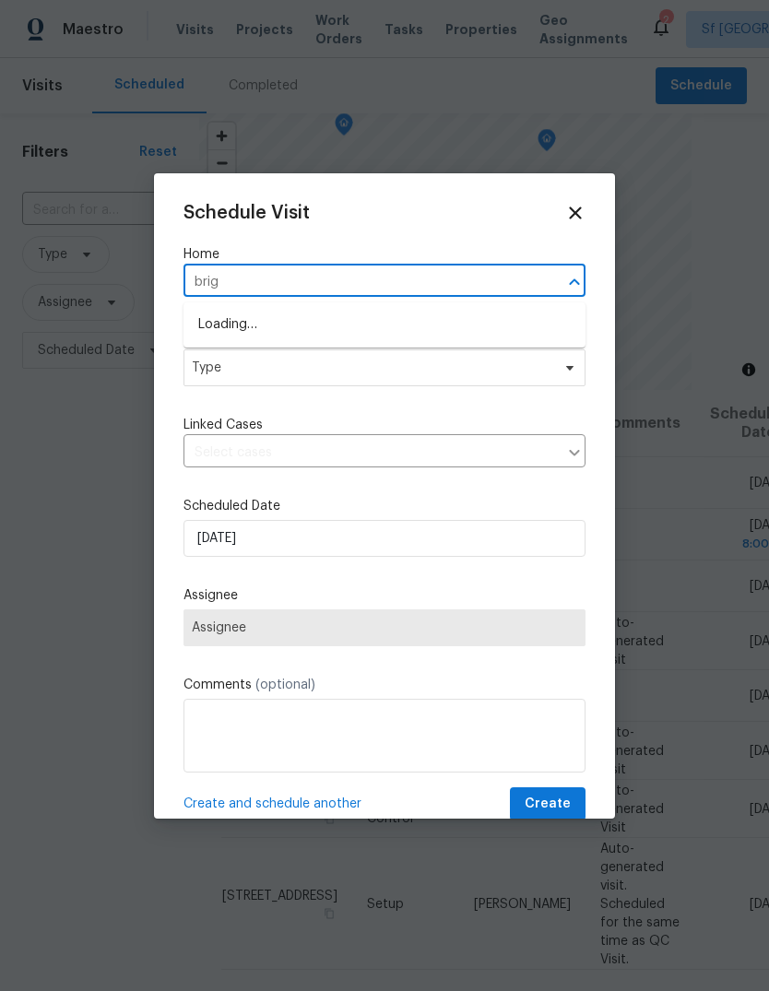
type input "brigg"
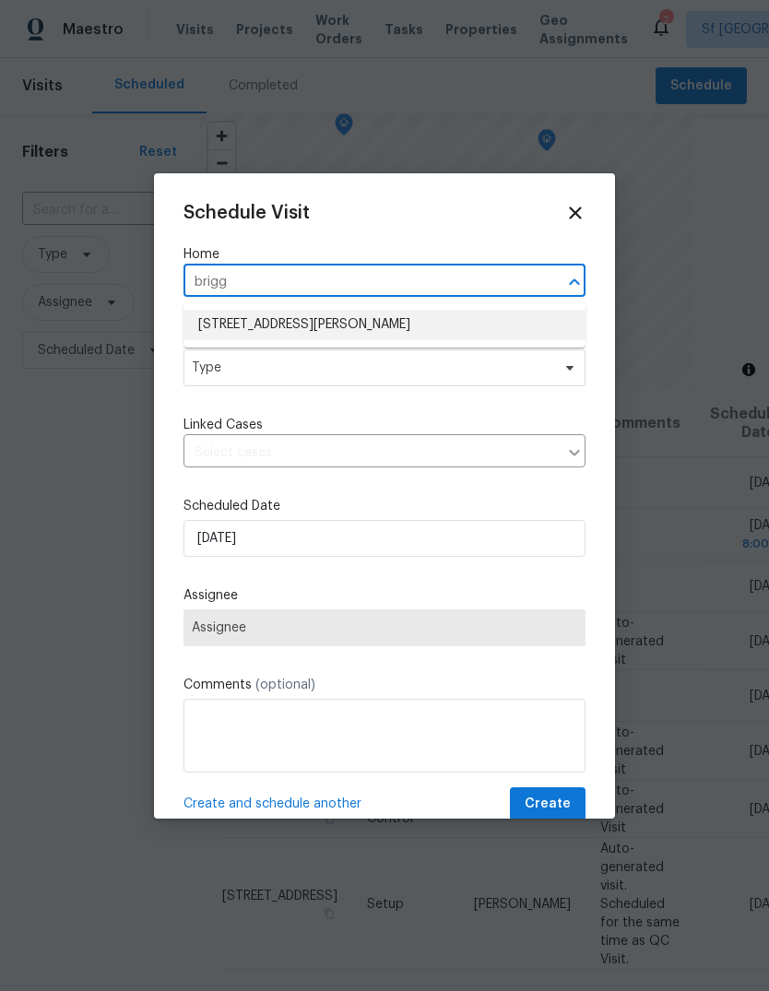
click at [216, 326] on li "[STREET_ADDRESS][PERSON_NAME]" at bounding box center [385, 325] width 402 height 30
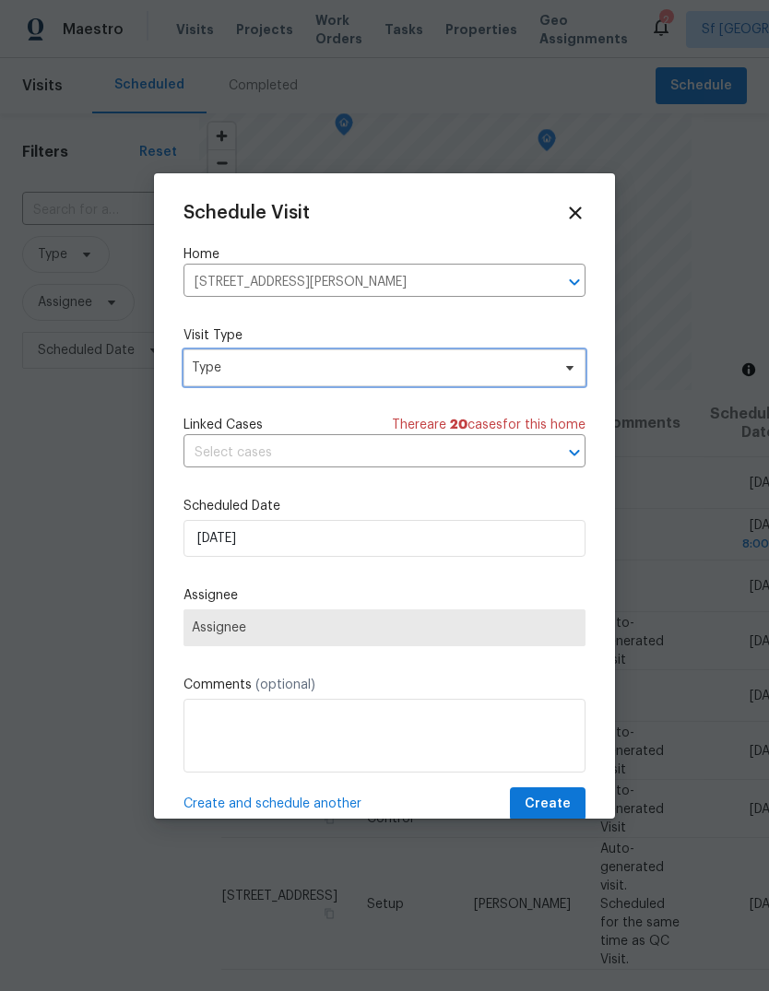
click at [198, 371] on span "Type" at bounding box center [371, 368] width 359 height 18
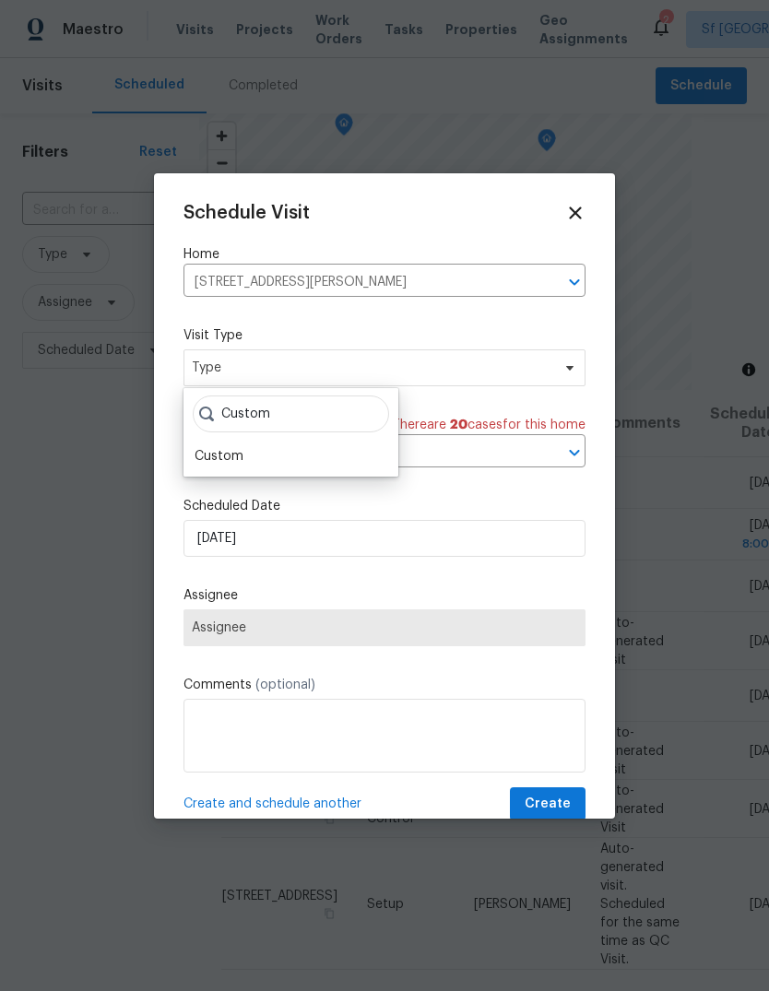
type input "Custom"
click at [199, 449] on div "Custom" at bounding box center [219, 456] width 49 height 18
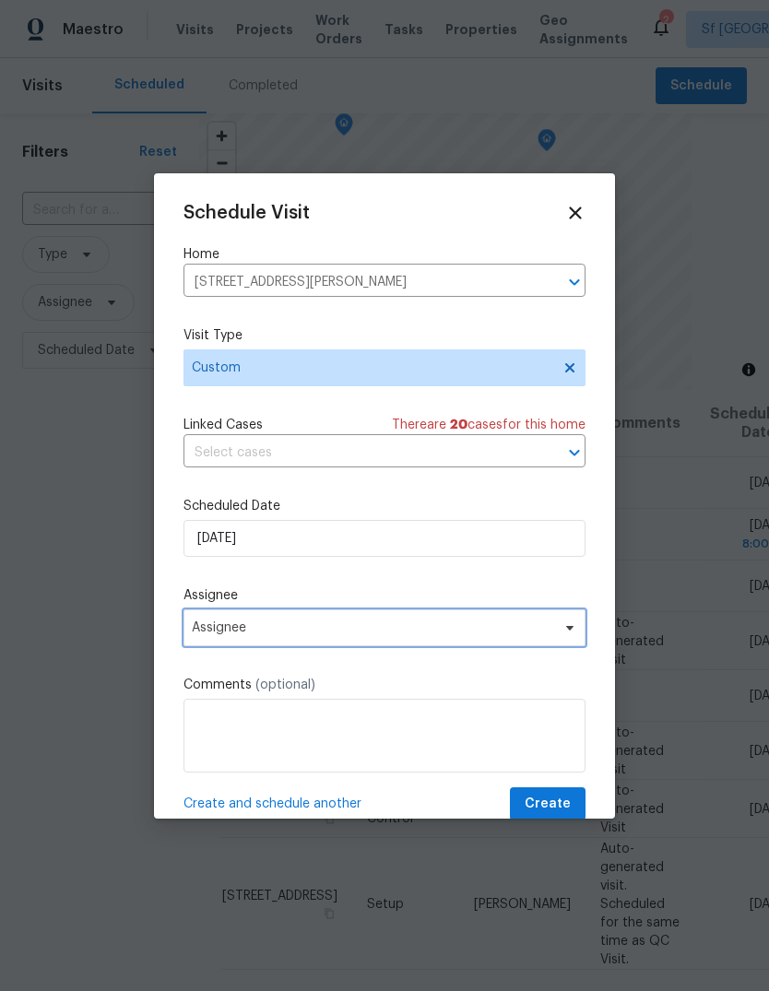
click at [199, 618] on span "Assignee" at bounding box center [385, 628] width 402 height 37
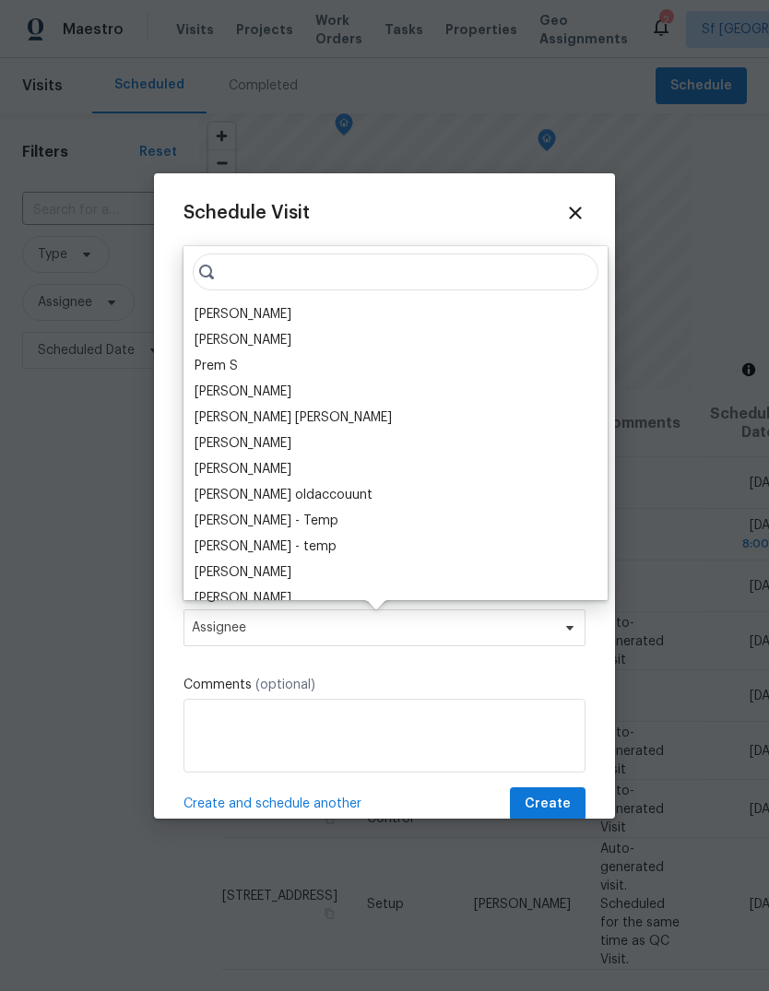
click at [198, 314] on div "[PERSON_NAME]" at bounding box center [243, 314] width 97 height 18
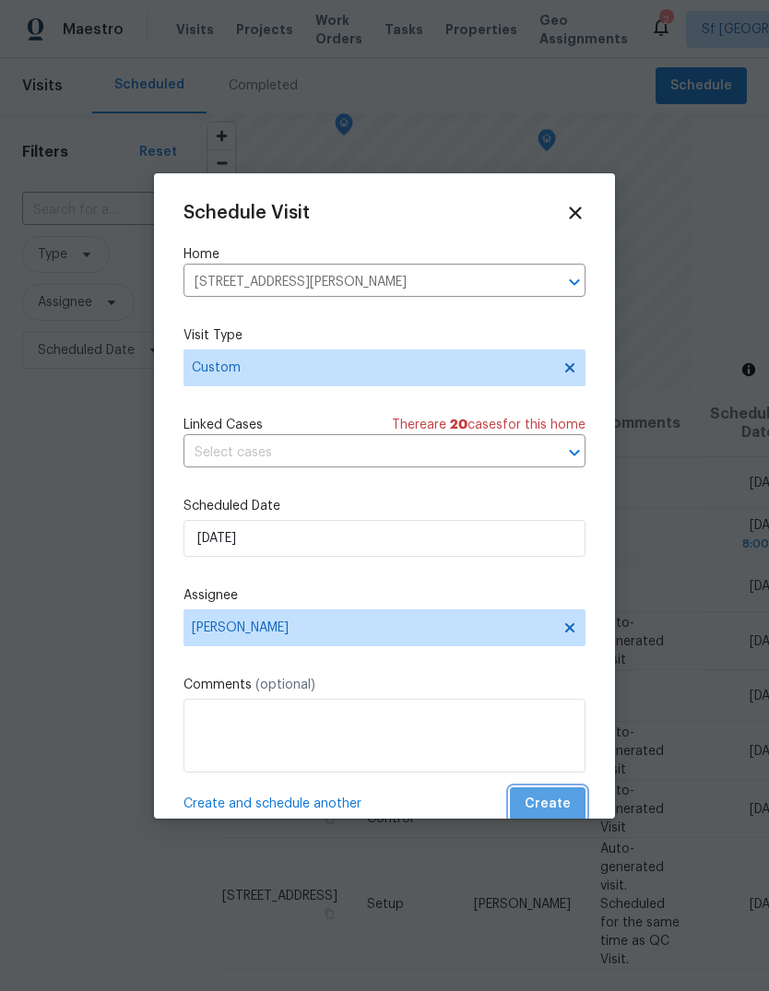
click at [552, 804] on span "Create" at bounding box center [548, 804] width 46 height 23
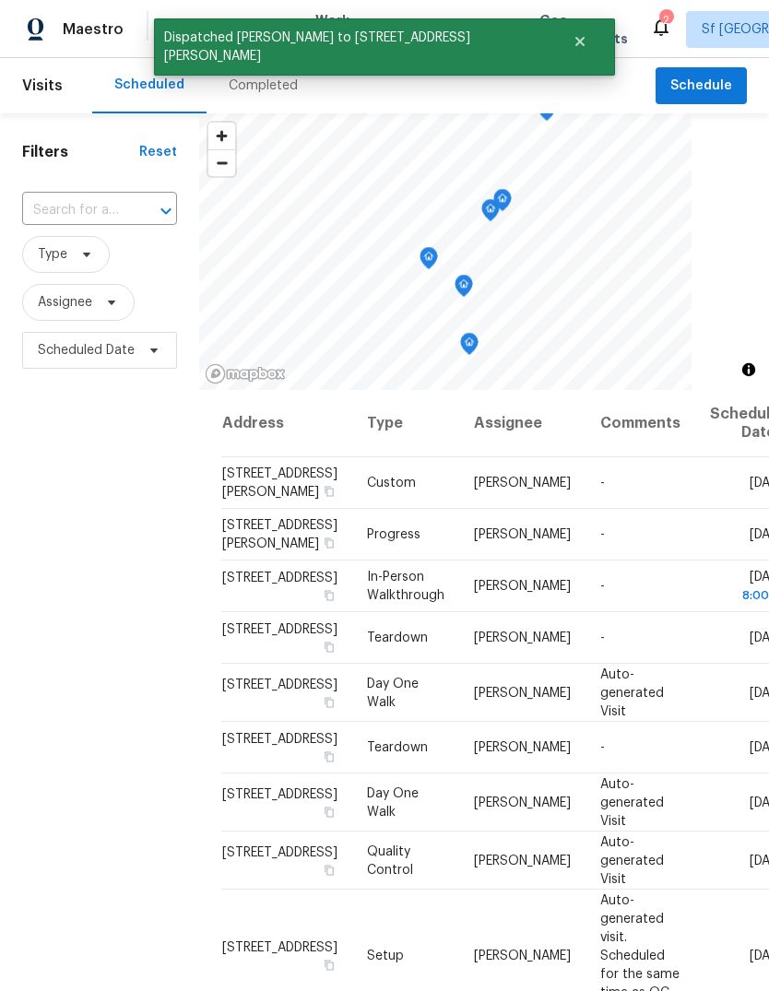
click at [0, 0] on icon at bounding box center [0, 0] width 0 height 0
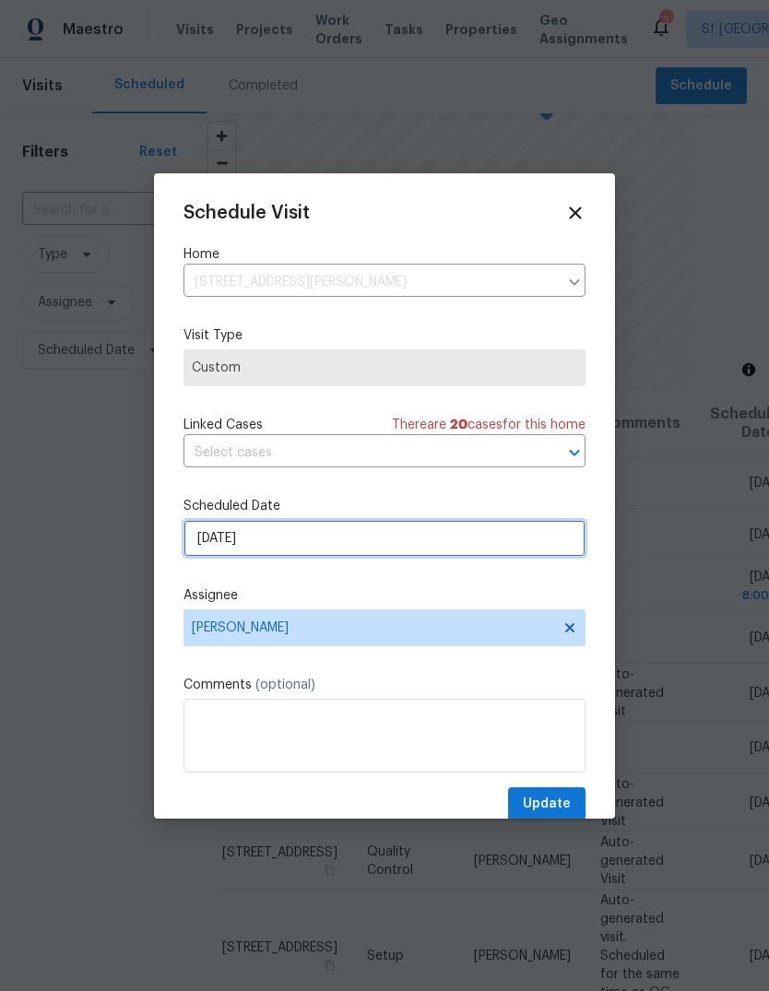
click at [227, 541] on input "[DATE]" at bounding box center [385, 538] width 402 height 37
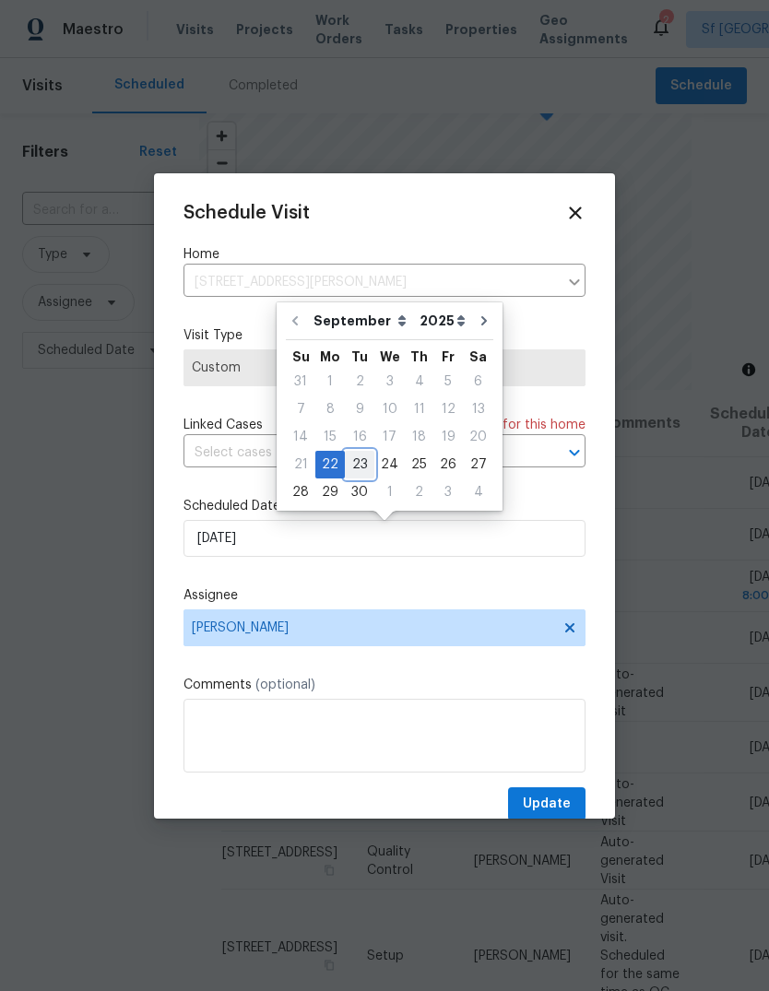
click at [354, 466] on div "23" at bounding box center [360, 465] width 30 height 26
type input "[DATE]"
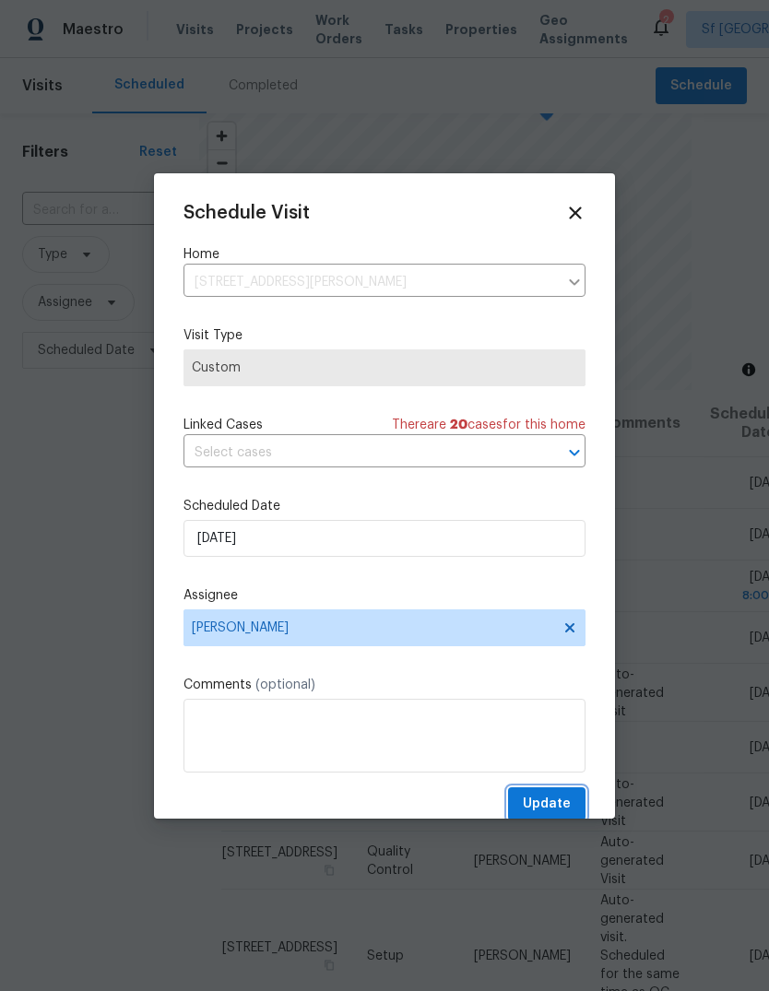
click at [549, 797] on span "Update" at bounding box center [547, 804] width 48 height 23
